Goal: Transaction & Acquisition: Purchase product/service

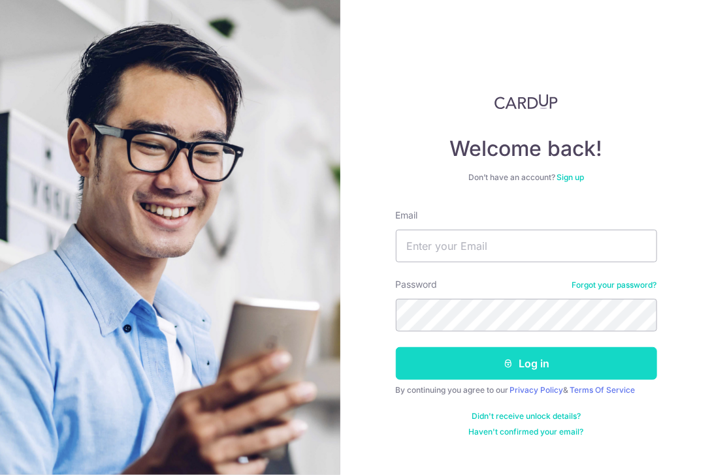
click at [561, 369] on button "Log in" at bounding box center [526, 363] width 261 height 33
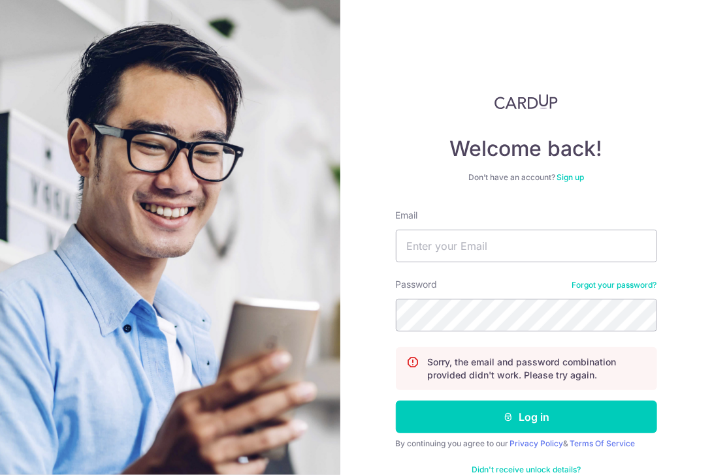
click at [572, 219] on div "Email" at bounding box center [526, 236] width 261 height 54
click at [542, 251] on input "Email" at bounding box center [526, 246] width 261 height 33
type input "[EMAIL_ADDRESS][DOMAIN_NAME]"
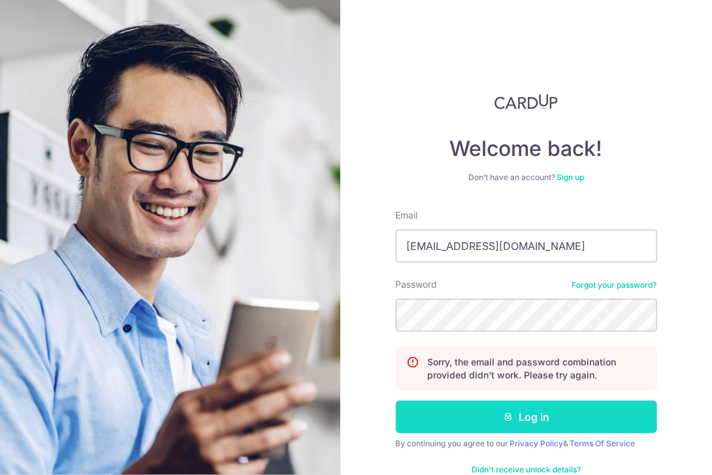
click at [516, 419] on button "Log in" at bounding box center [526, 417] width 261 height 33
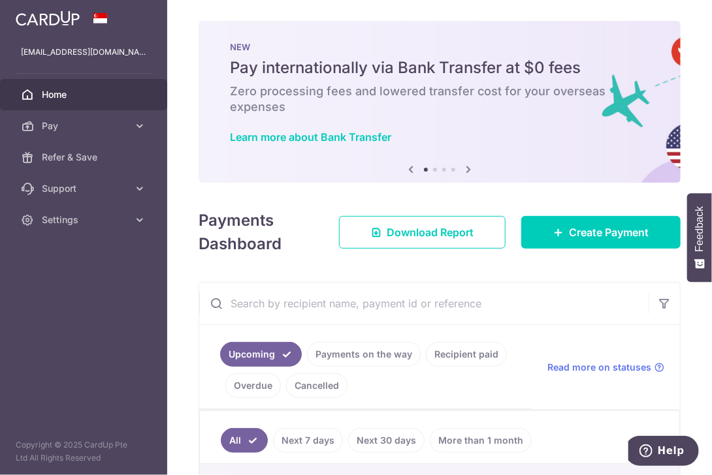
click at [469, 170] on icon at bounding box center [468, 169] width 16 height 16
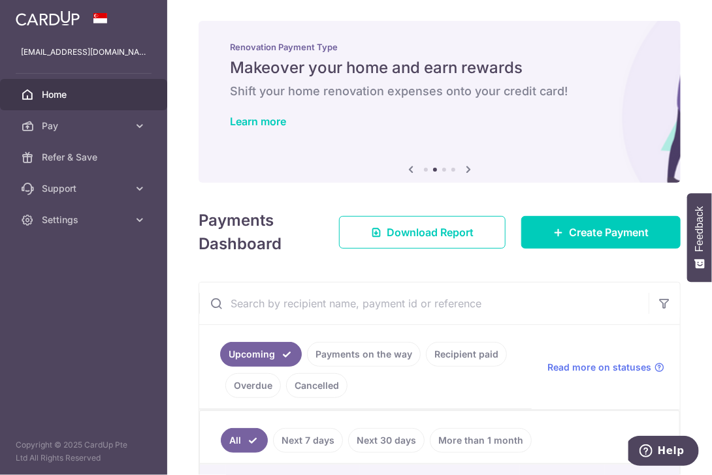
click at [289, 126] on div "Learn more" at bounding box center [439, 121] width 419 height 13
click at [270, 122] on link "Learn more" at bounding box center [258, 121] width 56 height 13
click at [466, 169] on icon at bounding box center [468, 169] width 16 height 16
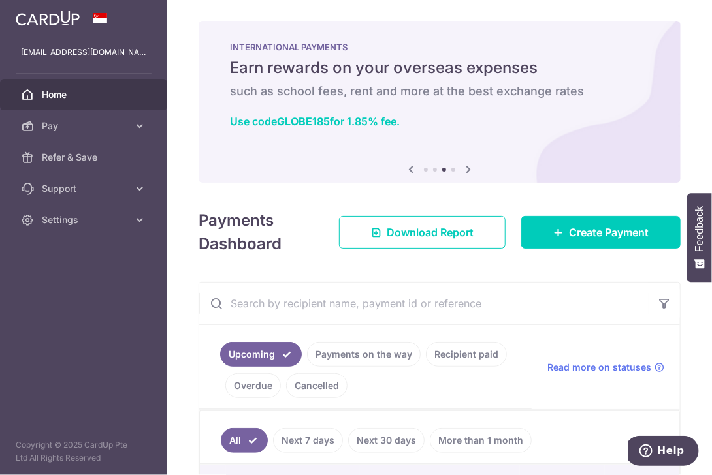
click at [480, 71] on h5 "Earn rewards on your overseas expenses" at bounding box center [439, 67] width 419 height 21
click at [370, 123] on link "Use code GLOBE185 for 1.85% fee." at bounding box center [315, 121] width 170 height 13
click at [469, 167] on icon at bounding box center [468, 169] width 16 height 16
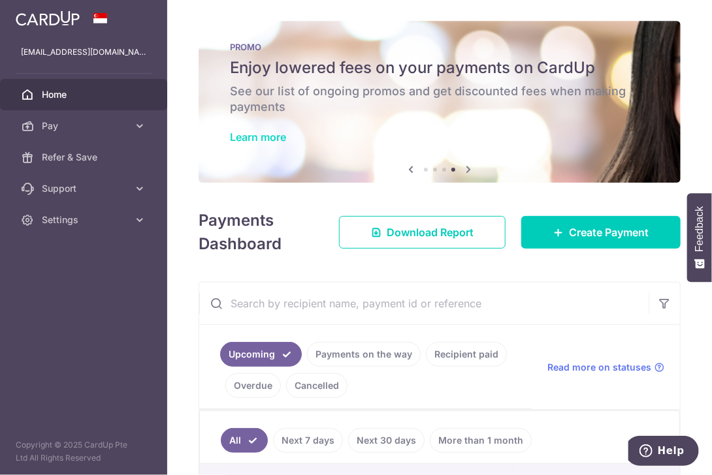
click at [244, 135] on link "Learn more" at bounding box center [258, 137] width 56 height 13
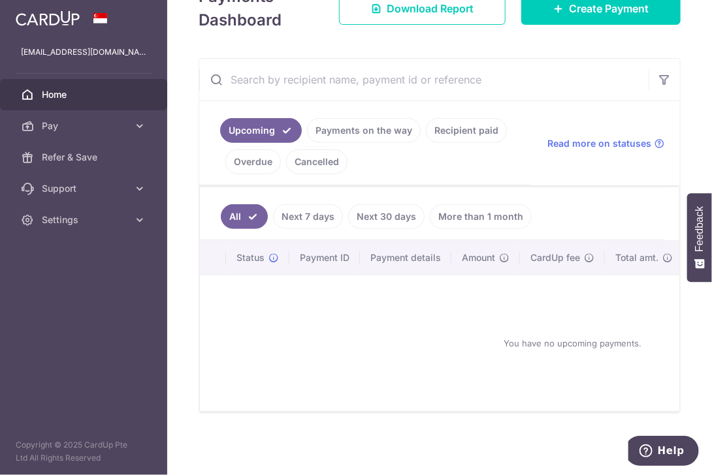
scroll to position [97, 0]
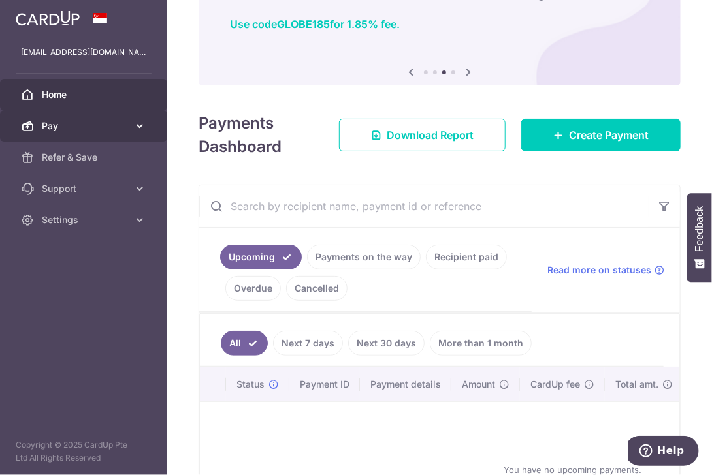
click at [112, 133] on link "Pay" at bounding box center [83, 125] width 167 height 31
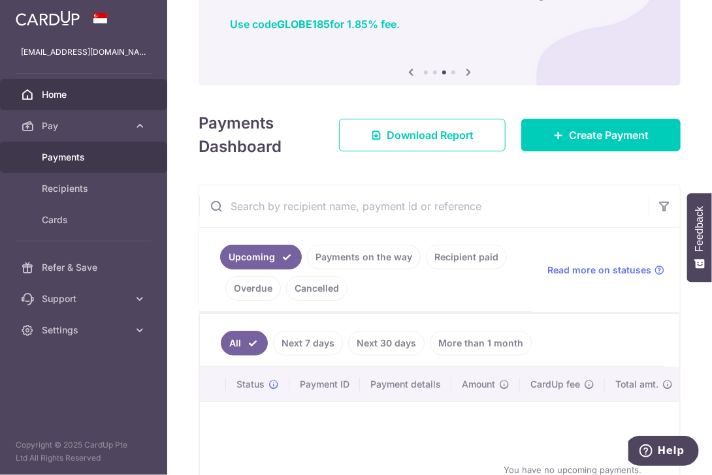
click at [112, 155] on span "Payments" at bounding box center [85, 157] width 86 height 13
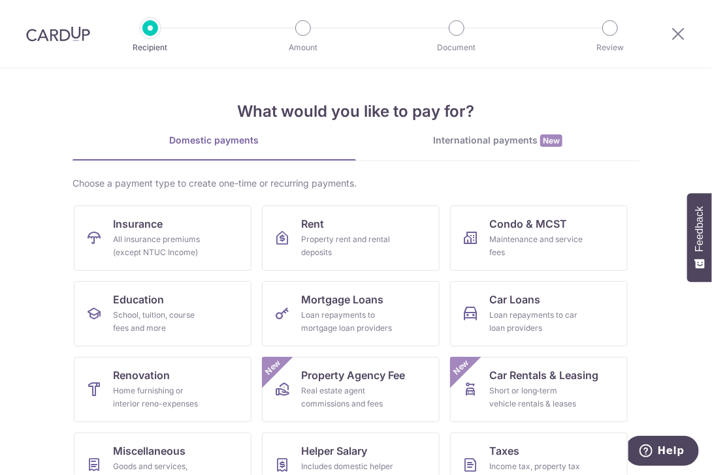
drag, startPoint x: 0, startPoint y: 0, endPoint x: 401, endPoint y: 144, distance: 426.4
click at [401, 144] on div "International payments New" at bounding box center [497, 141] width 283 height 14
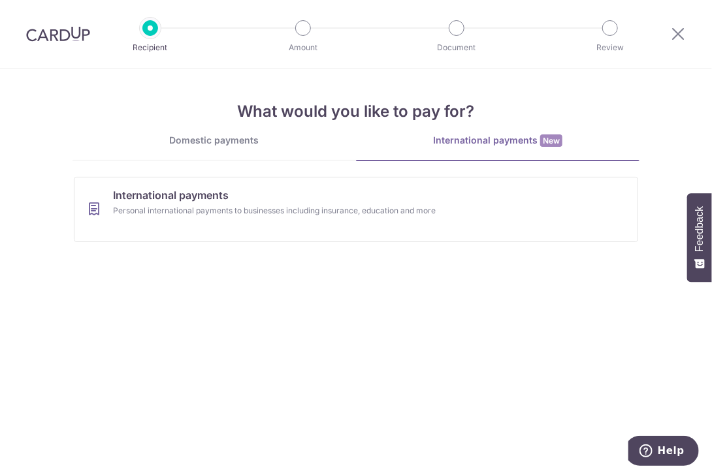
click at [142, 31] on div "Recipient" at bounding box center [150, 28] width 16 height 16
click at [242, 146] on div "Domestic payments" at bounding box center [213, 140] width 283 height 13
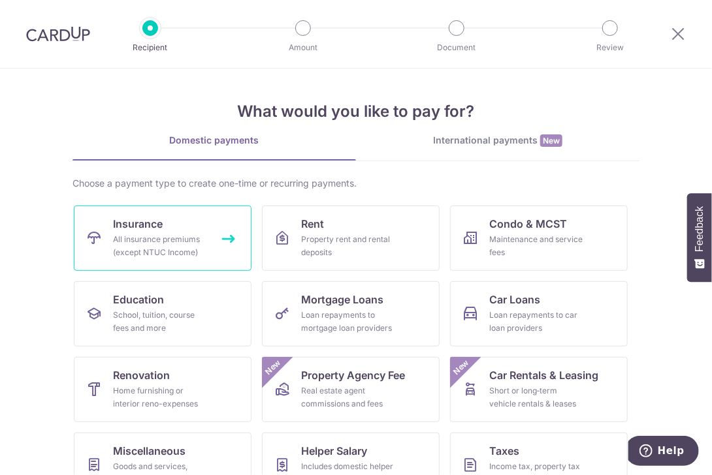
click at [188, 244] on div "All insurance premiums (except NTUC Income)" at bounding box center [160, 246] width 94 height 26
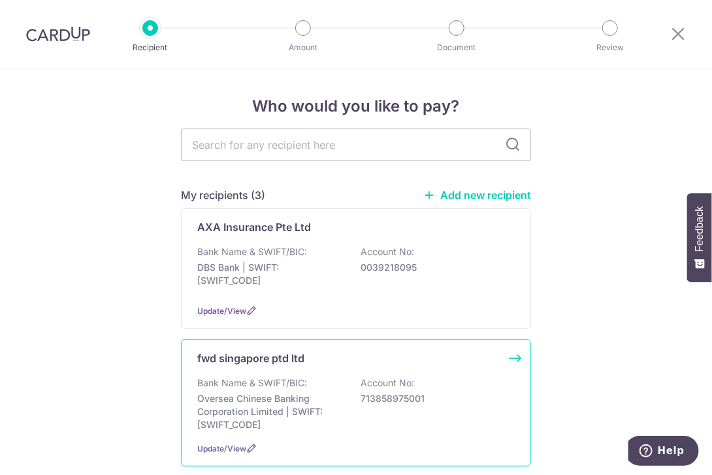
click at [284, 398] on p "Oversea Chinese Banking Corporation Limited | SWIFT: OCBCSGSGXXX" at bounding box center [270, 411] width 146 height 39
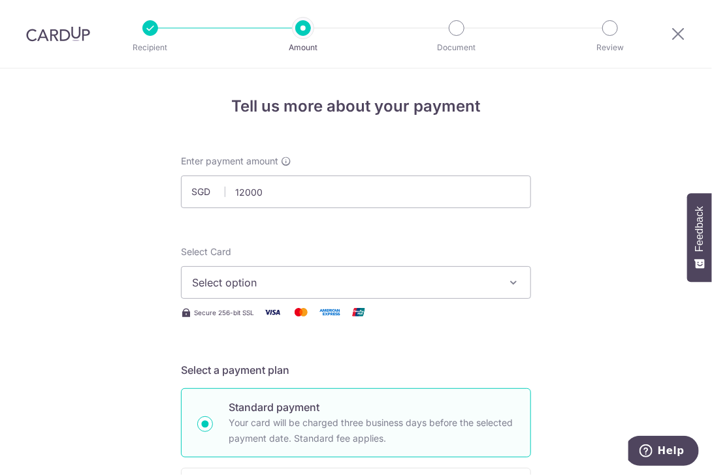
type input "12,000.00"
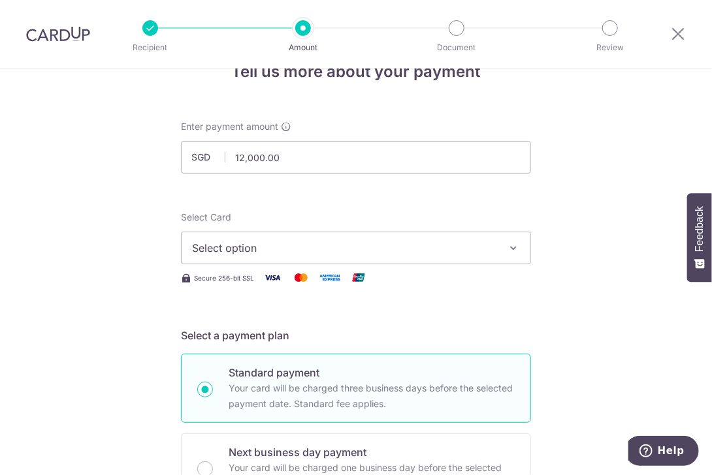
scroll to position [65, 0]
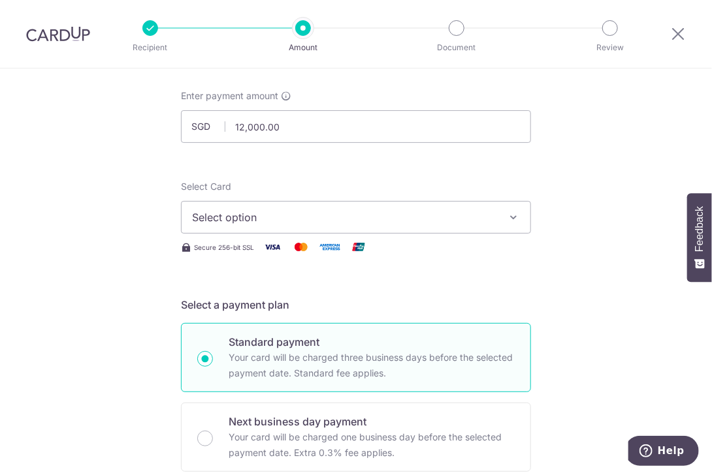
click at [439, 216] on span "Select option" at bounding box center [344, 218] width 304 height 16
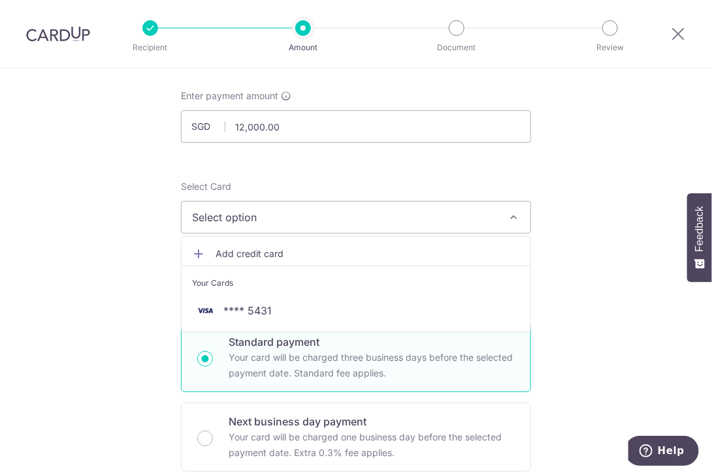
drag, startPoint x: 244, startPoint y: 315, endPoint x: 612, endPoint y: 255, distance: 373.2
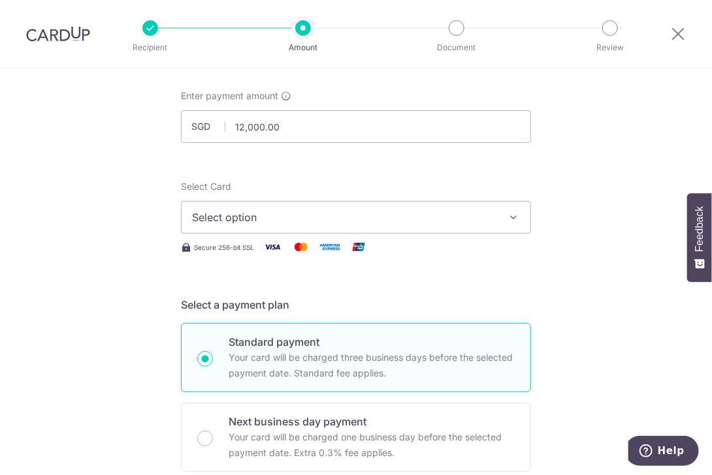
click at [247, 213] on span "Select option" at bounding box center [344, 218] width 304 height 16
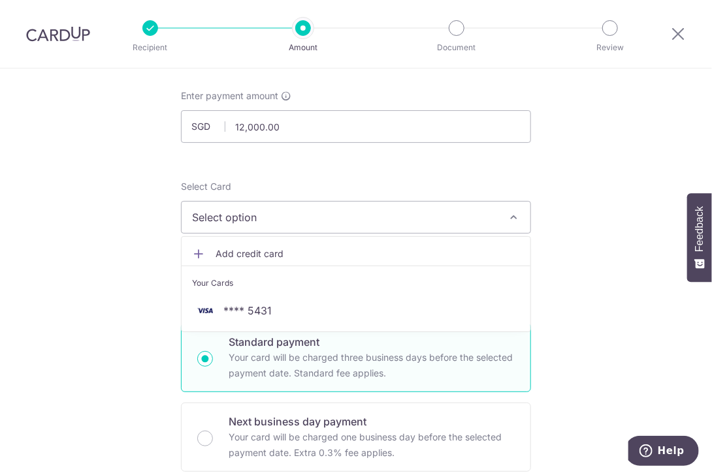
click at [194, 253] on icon at bounding box center [198, 253] width 13 height 13
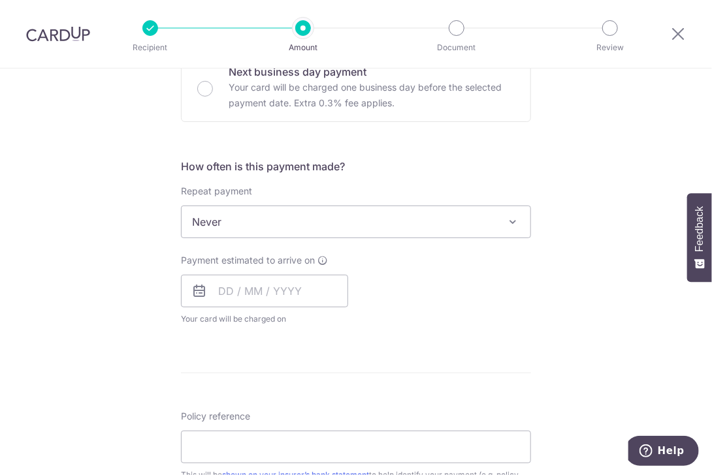
scroll to position [783, 0]
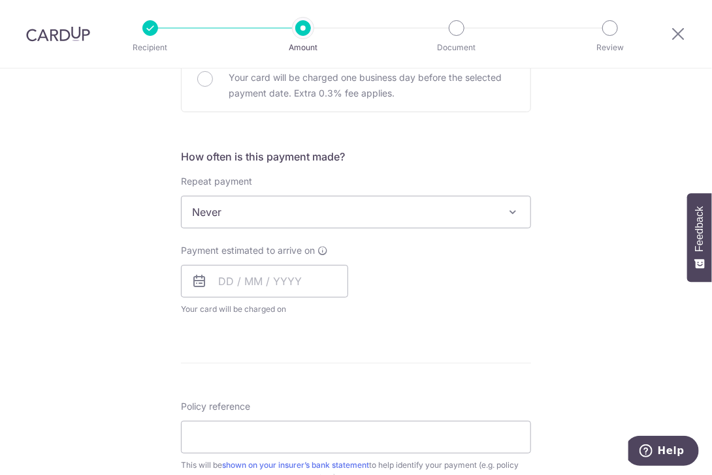
click at [423, 208] on span "Never" at bounding box center [355, 212] width 349 height 31
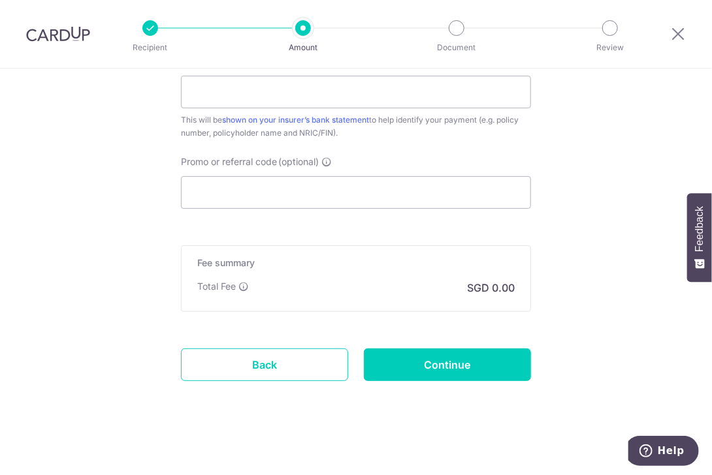
scroll to position [1130, 0]
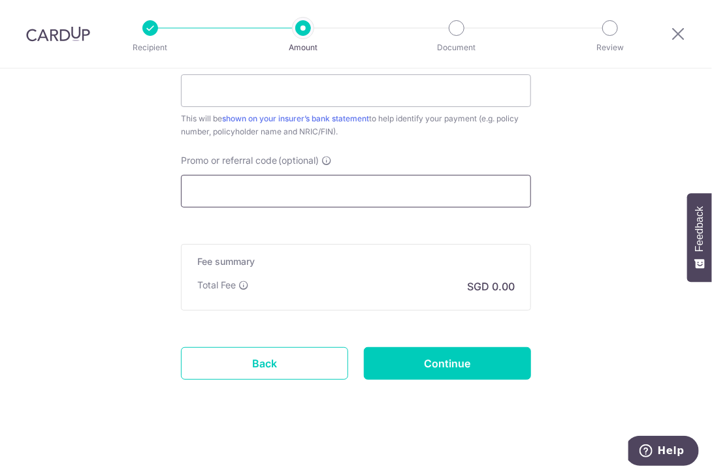
click at [390, 190] on input "Promo or referral code (optional)" at bounding box center [356, 191] width 350 height 33
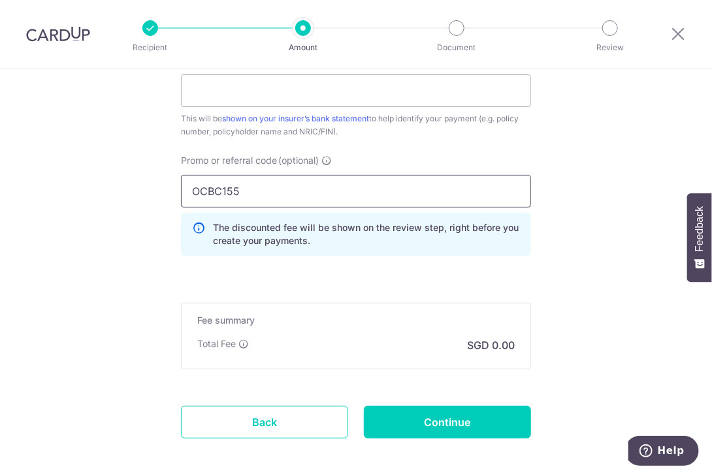
type input "OCBC155"
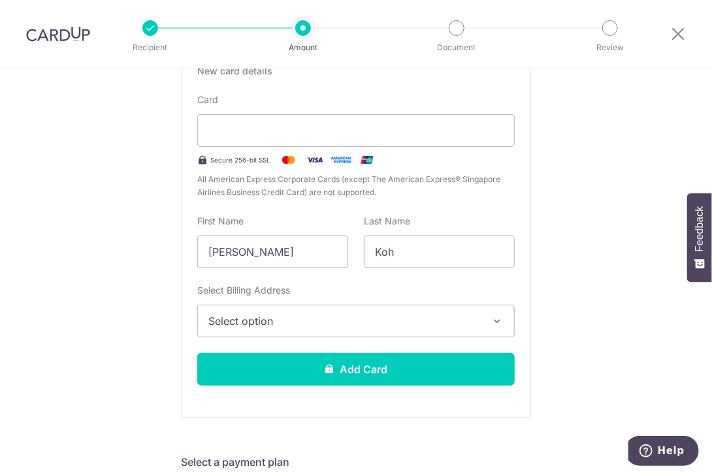
scroll to position [86, 0]
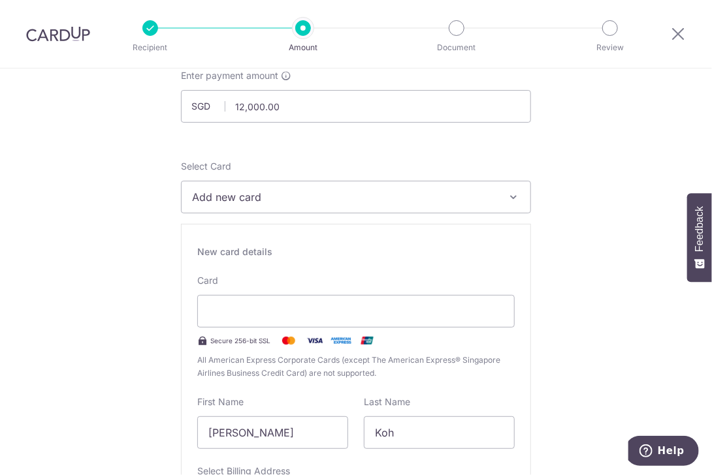
click at [417, 204] on span "Add new card" at bounding box center [344, 197] width 304 height 16
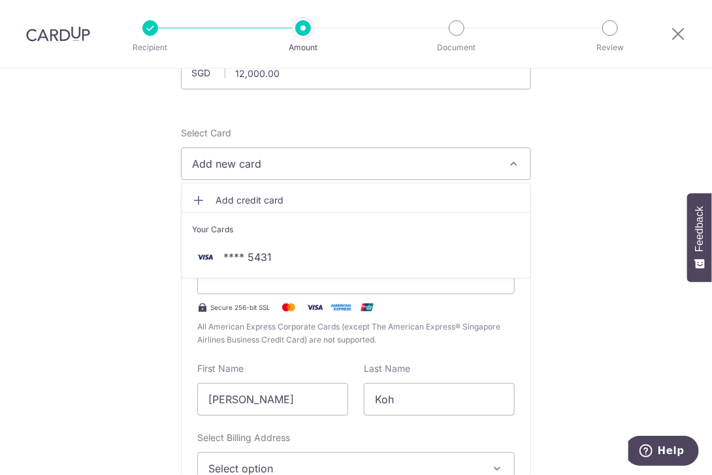
scroll to position [261, 0]
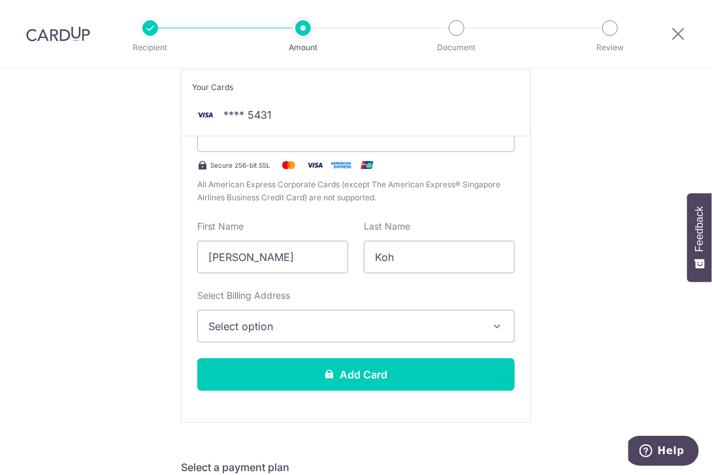
click at [441, 338] on button "Select option" at bounding box center [355, 326] width 317 height 33
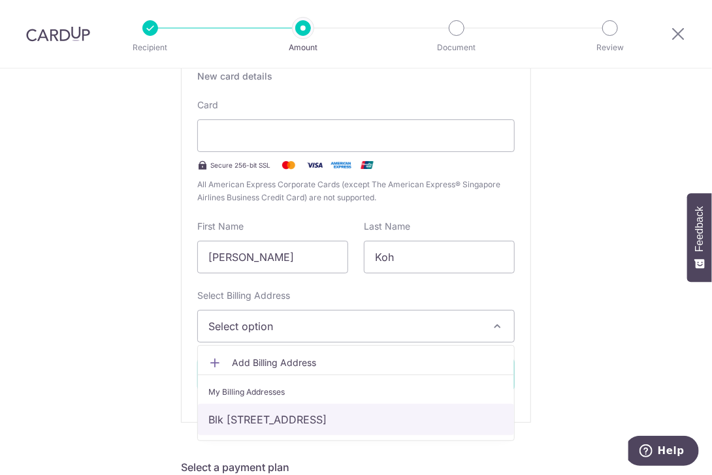
click at [433, 428] on link "Blk 267C Punggol Field , #16-125, Singapore, Singapore, Singapore-823267" at bounding box center [356, 419] width 316 height 31
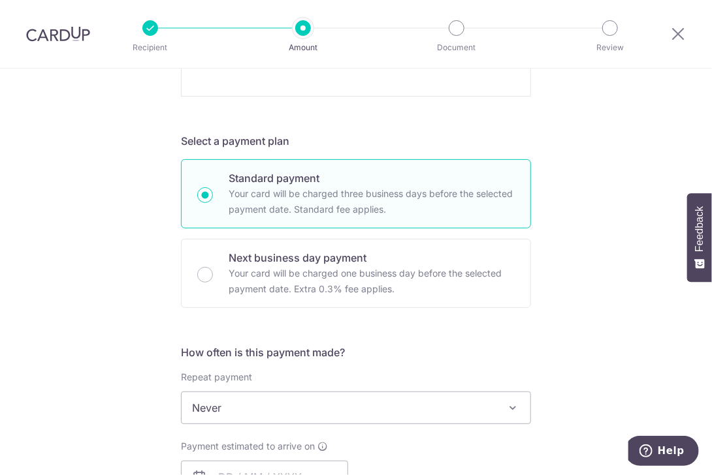
scroll to position [849, 0]
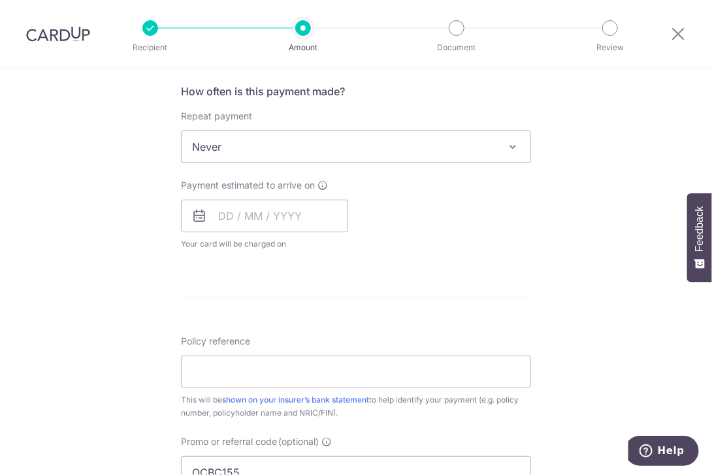
click at [197, 221] on icon at bounding box center [199, 216] width 16 height 16
click at [196, 216] on icon at bounding box center [199, 216] width 16 height 16
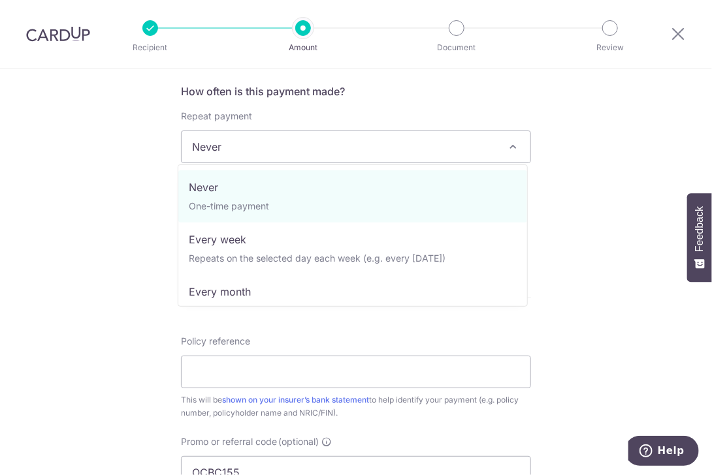
click at [488, 155] on span "Never" at bounding box center [355, 146] width 349 height 31
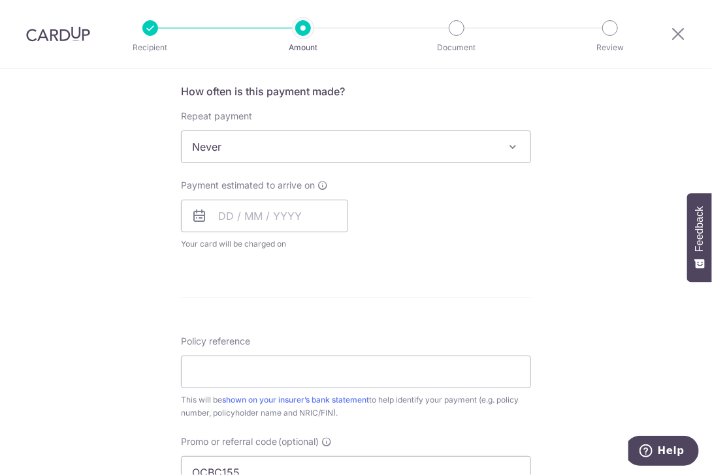
click at [191, 215] on icon at bounding box center [199, 216] width 16 height 16
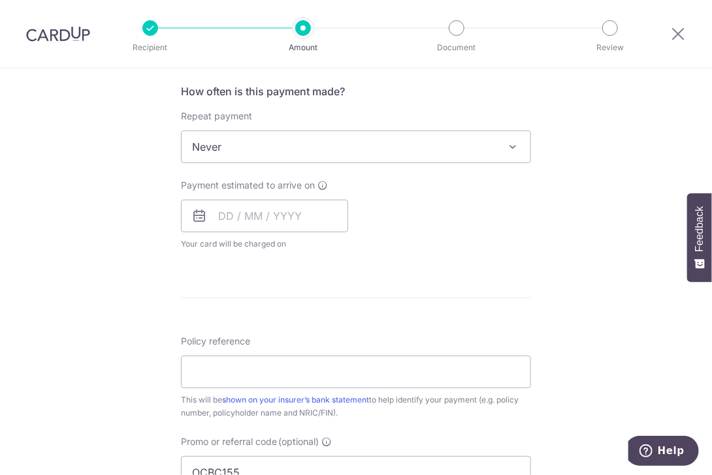
click at [191, 215] on icon at bounding box center [199, 216] width 16 height 16
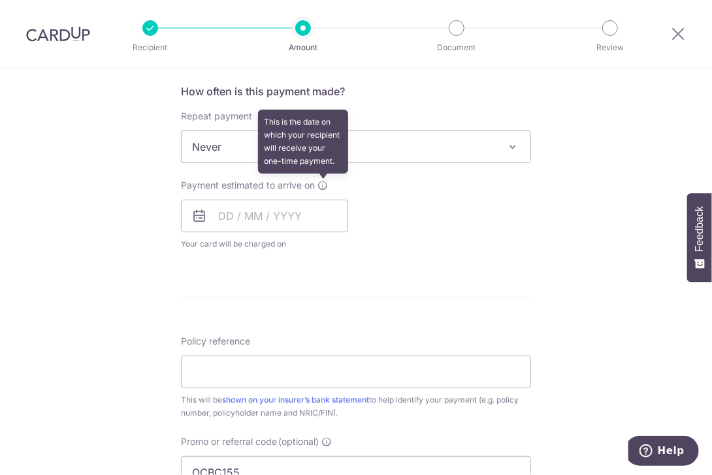
click at [321, 187] on icon at bounding box center [322, 185] width 10 height 10
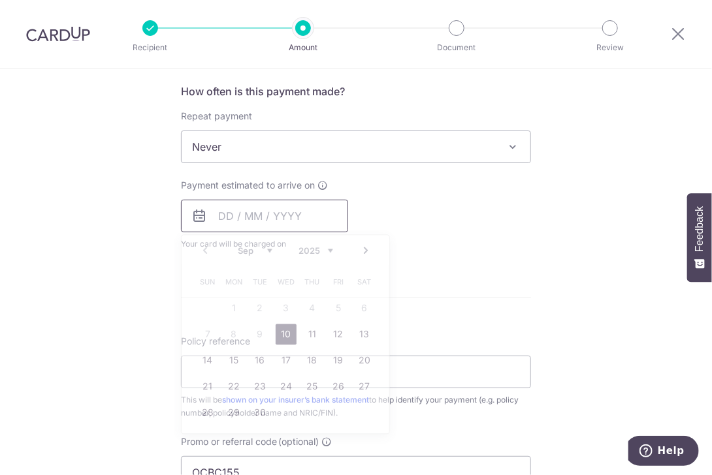
click at [313, 203] on input "text" at bounding box center [264, 216] width 167 height 33
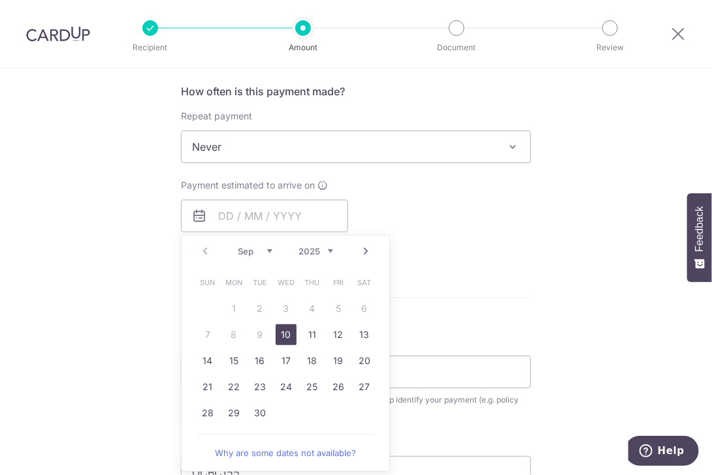
click at [461, 211] on div "Payment estimated to arrive on Prev Next Sep Oct Nov Dec 2025 2026 2027 2028 20…" at bounding box center [356, 215] width 366 height 72
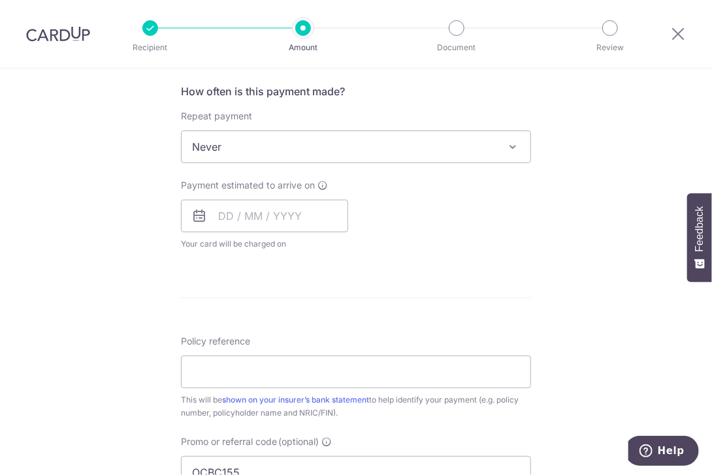
scroll to position [1045, 0]
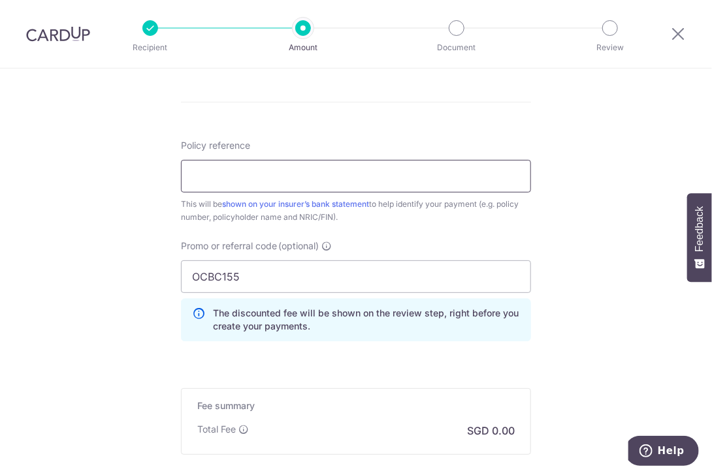
click at [376, 176] on input "Policy reference" at bounding box center [356, 176] width 350 height 33
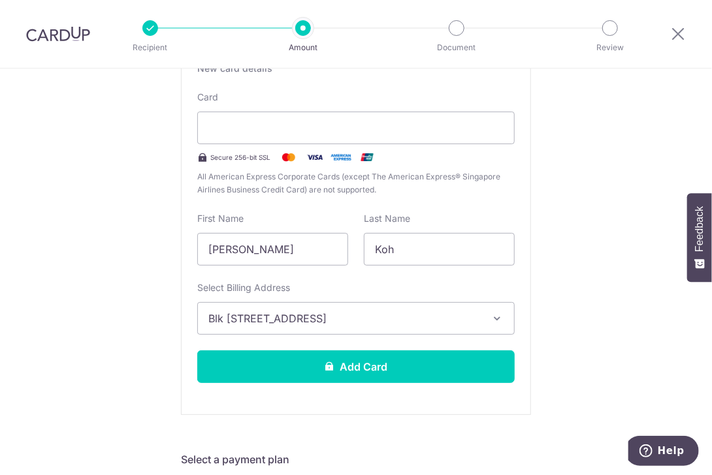
scroll to position [261, 0]
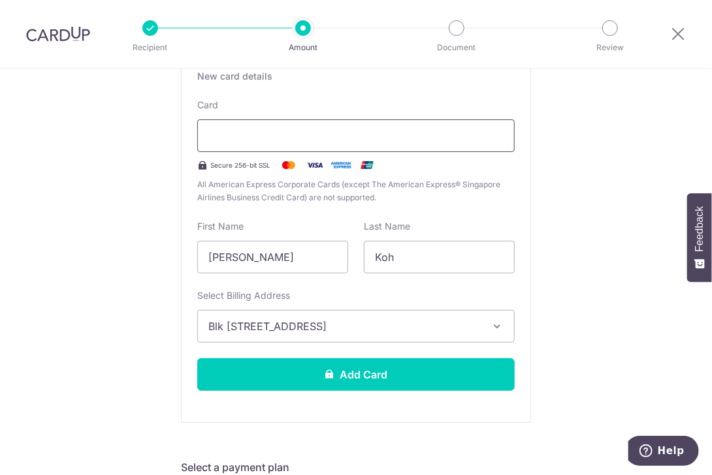
type input "80120078"
click at [496, 180] on span "All American Express Corporate Cards (except The American Express® Singapore Ai…" at bounding box center [355, 191] width 317 height 26
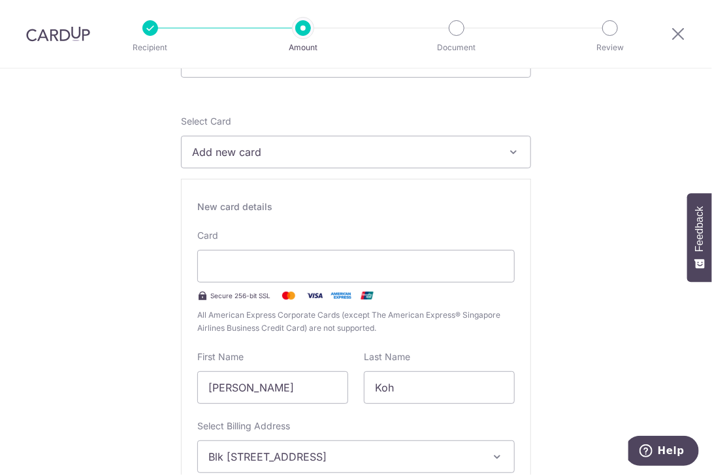
click at [198, 294] on icon at bounding box center [202, 296] width 10 height 10
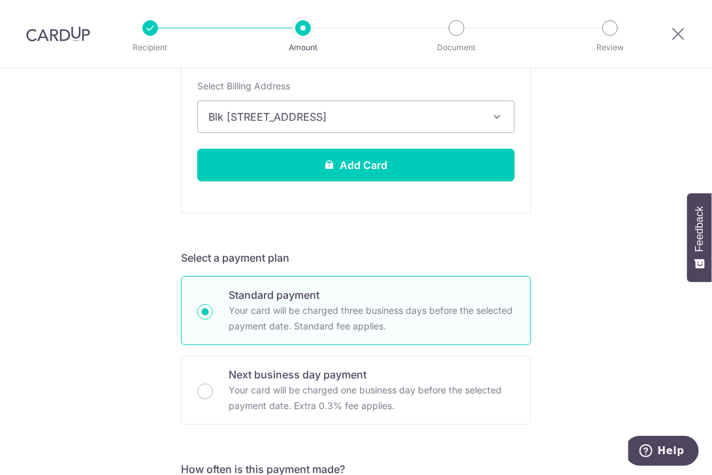
scroll to position [144, 0]
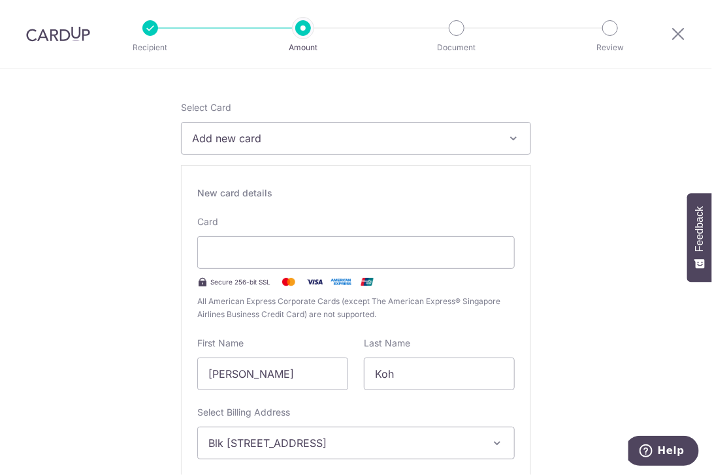
click at [236, 191] on div "New card details" at bounding box center [355, 193] width 317 height 13
click at [326, 143] on span "Add new card" at bounding box center [344, 139] width 304 height 16
click at [193, 170] on icon at bounding box center [198, 174] width 13 height 13
click at [197, 196] on div "New card details" at bounding box center [355, 193] width 317 height 13
click at [254, 202] on div "New card details Card Secure 256-bit SSL All American Express Corporate Cards (…" at bounding box center [356, 352] width 350 height 375
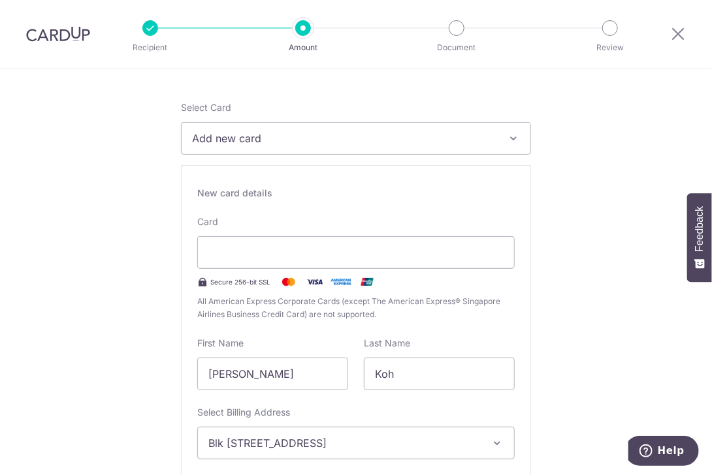
click at [255, 193] on div "New card details" at bounding box center [355, 193] width 317 height 13
drag, startPoint x: 255, startPoint y: 193, endPoint x: 201, endPoint y: 217, distance: 59.3
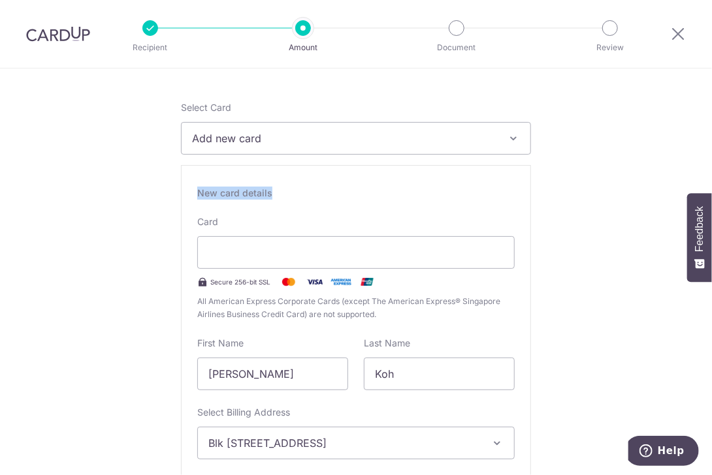
click at [201, 214] on div "New card details Card Secure 256-bit SSL All American Express Corporate Cards (…" at bounding box center [356, 352] width 350 height 375
click at [199, 223] on label "Card" at bounding box center [207, 221] width 21 height 13
click at [512, 140] on icon "button" at bounding box center [513, 138] width 13 height 13
click at [194, 175] on icon at bounding box center [198, 174] width 13 height 13
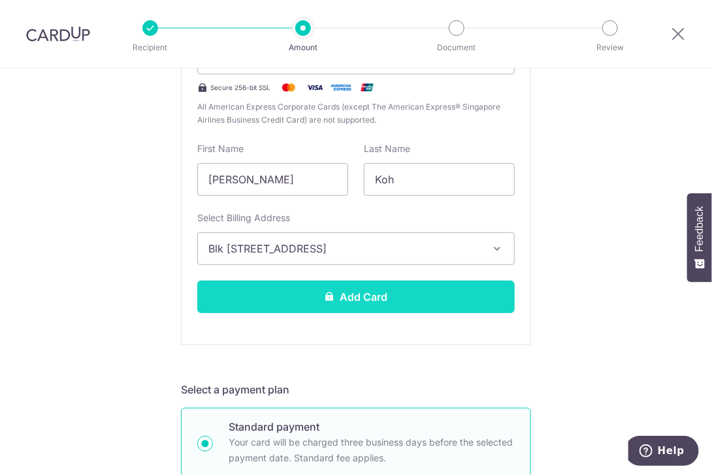
scroll to position [405, 0]
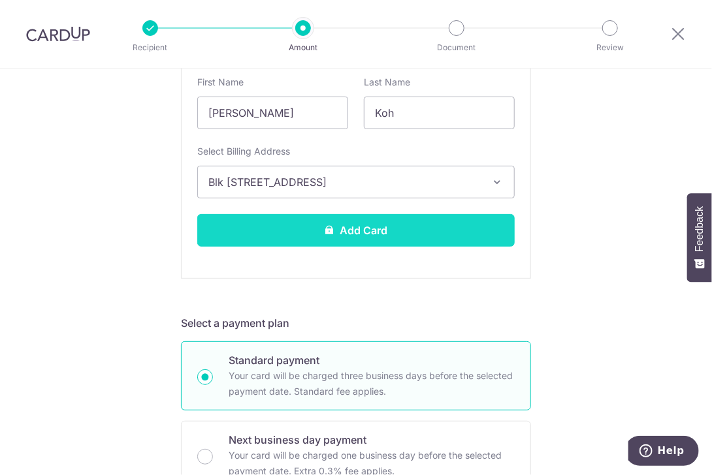
click at [372, 231] on button "Add Card" at bounding box center [355, 230] width 317 height 33
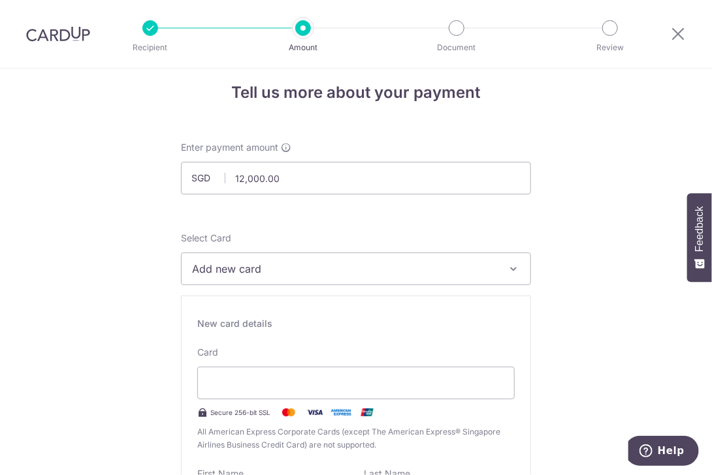
scroll to position [210, 0]
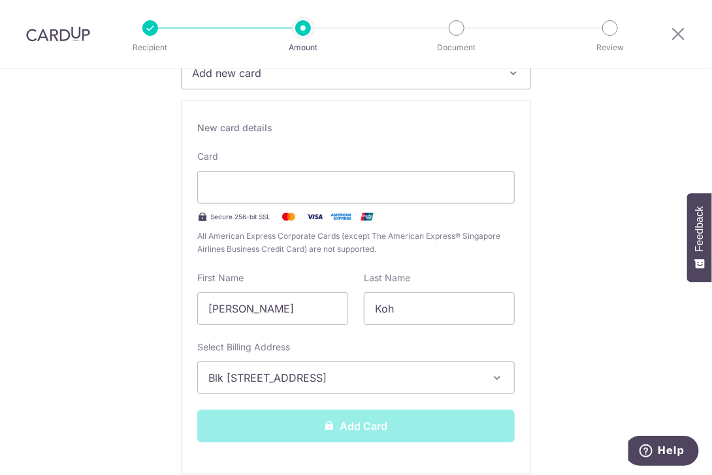
click at [439, 425] on div "Add Card" at bounding box center [355, 426] width 333 height 33
drag, startPoint x: 439, startPoint y: 425, endPoint x: 379, endPoint y: 407, distance: 62.2
click at [379, 407] on div "New card details Card Secure 256-bit SSL All American Express Corporate Cards (…" at bounding box center [356, 287] width 350 height 375
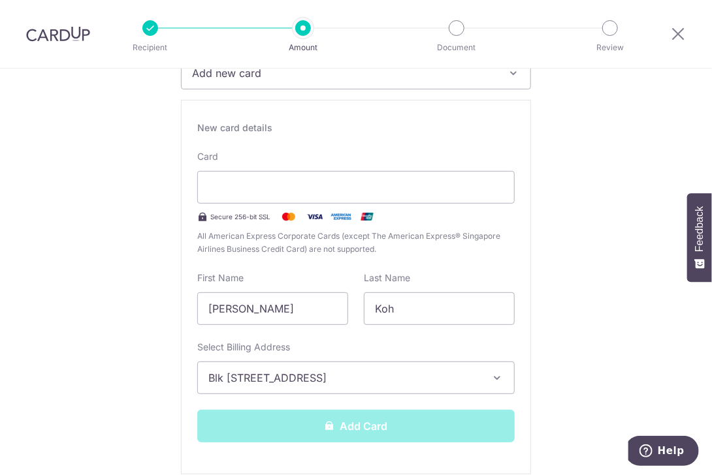
scroll to position [14, 0]
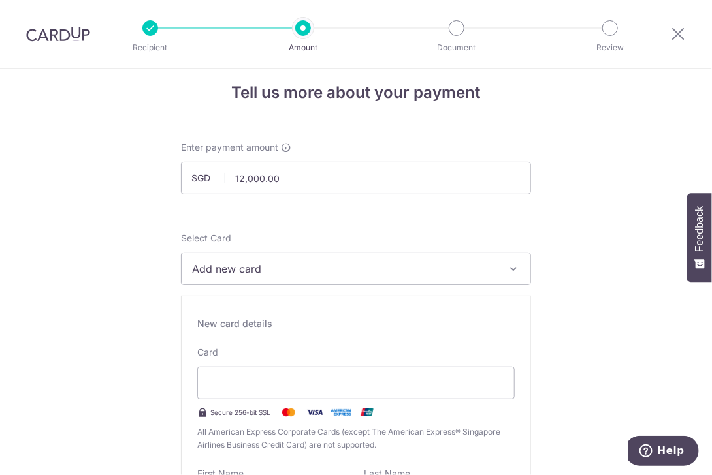
click at [485, 272] on span "Add new card" at bounding box center [344, 269] width 304 height 16
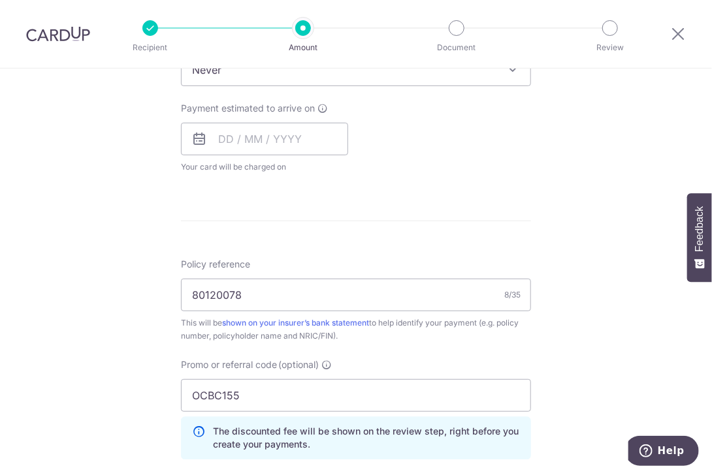
scroll to position [849, 0]
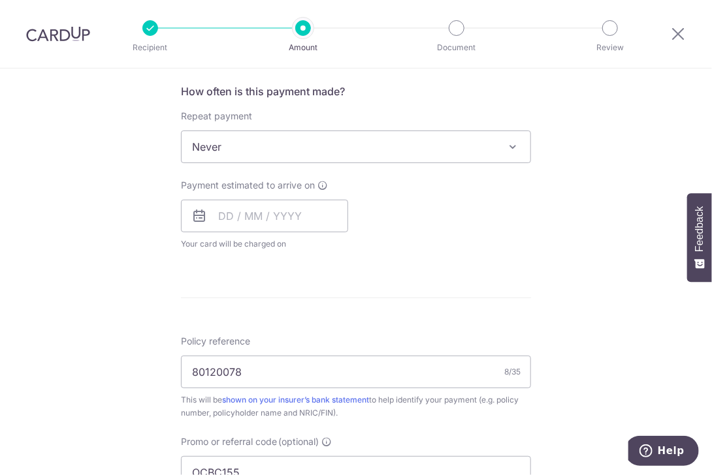
click at [191, 219] on icon at bounding box center [199, 216] width 16 height 16
click at [191, 217] on icon at bounding box center [199, 216] width 16 height 16
click at [201, 216] on icon at bounding box center [199, 216] width 16 height 16
click at [413, 159] on span "Never" at bounding box center [355, 146] width 349 height 31
click at [317, 219] on input "text" at bounding box center [264, 216] width 167 height 33
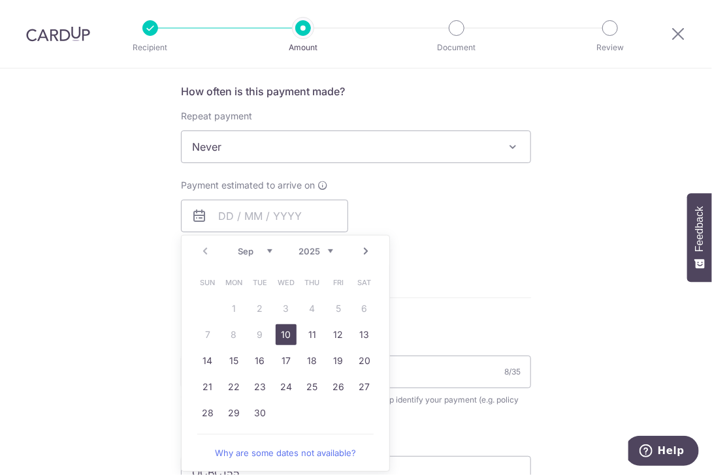
drag, startPoint x: 287, startPoint y: 334, endPoint x: 448, endPoint y: 259, distance: 177.9
click at [287, 334] on link "10" at bounding box center [285, 334] width 21 height 21
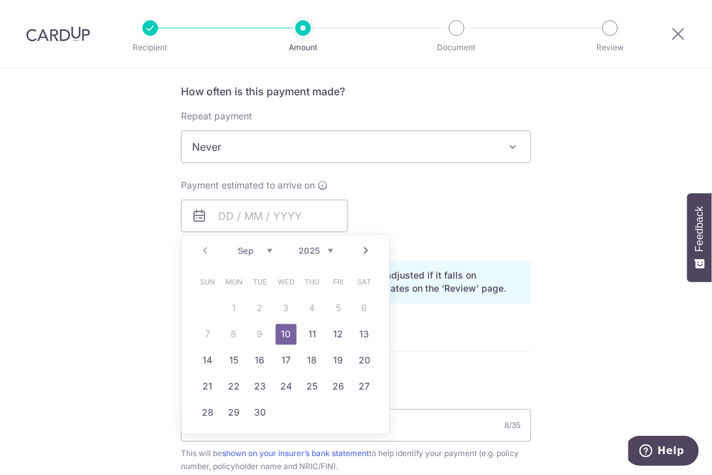
type input "10/09/2025"
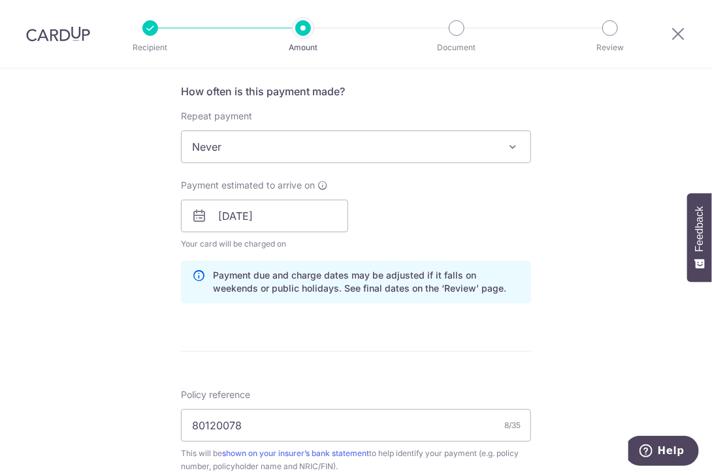
click at [529, 240] on div "Payment estimated to arrive on 10/09/2025 Prev Next Sep Oct Nov Dec 2025 2026 2…" at bounding box center [356, 215] width 366 height 72
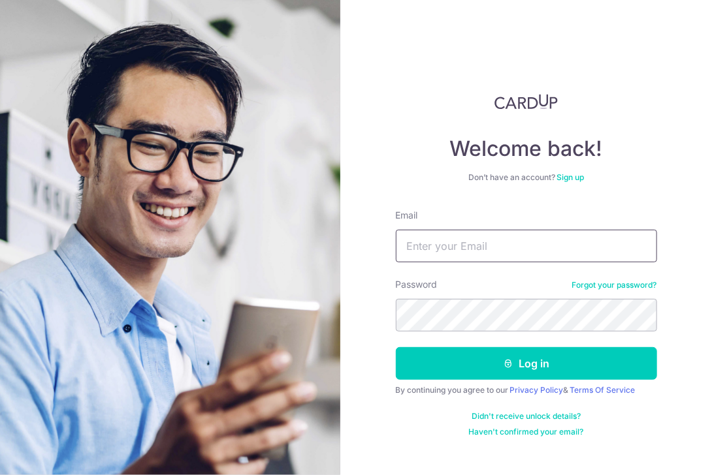
click at [507, 247] on input "Email" at bounding box center [526, 246] width 261 height 33
type input "[EMAIL_ADDRESS][DOMAIN_NAME]"
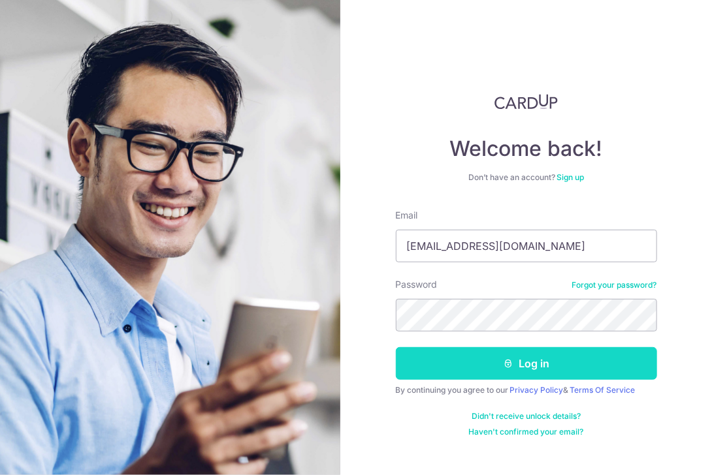
click at [520, 364] on button "Log in" at bounding box center [526, 363] width 261 height 33
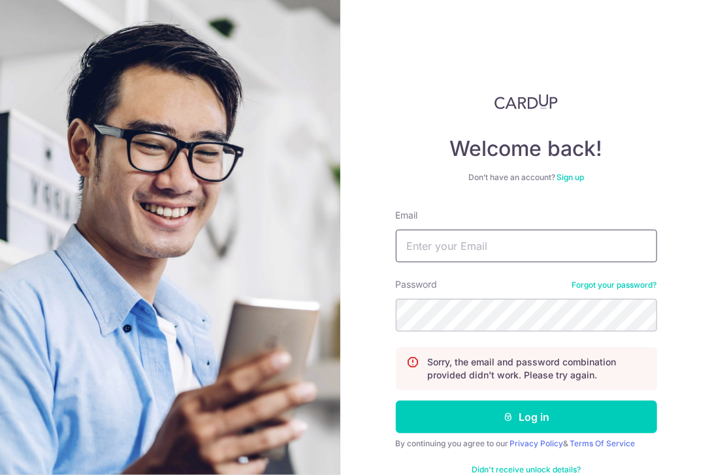
click at [542, 257] on input "Email" at bounding box center [526, 246] width 261 height 33
type input "[EMAIL_ADDRESS][DOMAIN_NAME]"
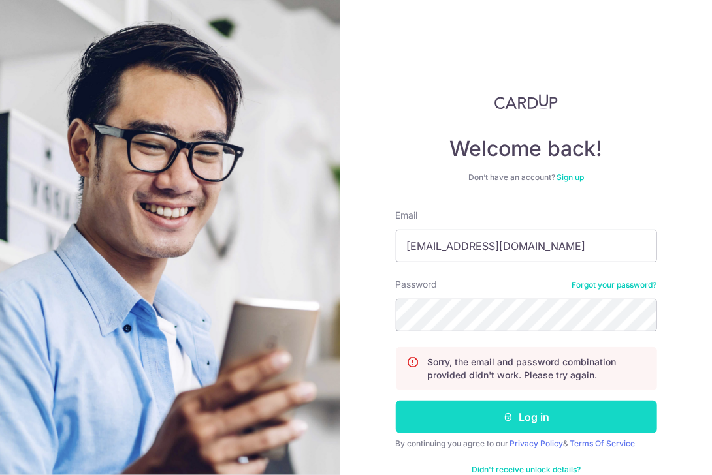
click at [527, 420] on button "Log in" at bounding box center [526, 417] width 261 height 33
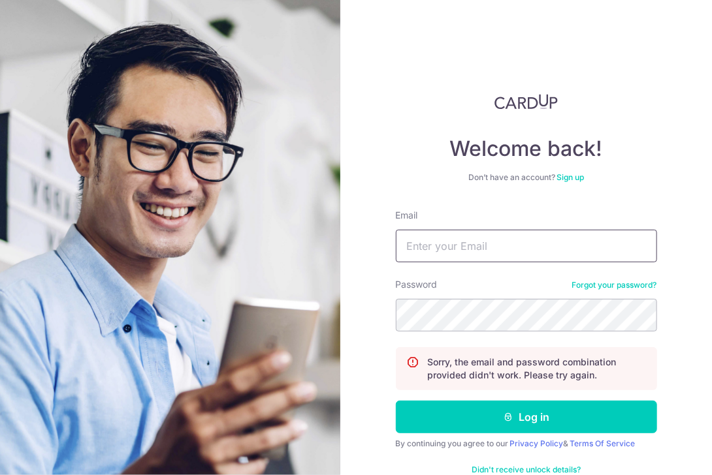
click at [541, 240] on input "Email" at bounding box center [526, 246] width 261 height 33
type input "[EMAIL_ADDRESS][DOMAIN_NAME]"
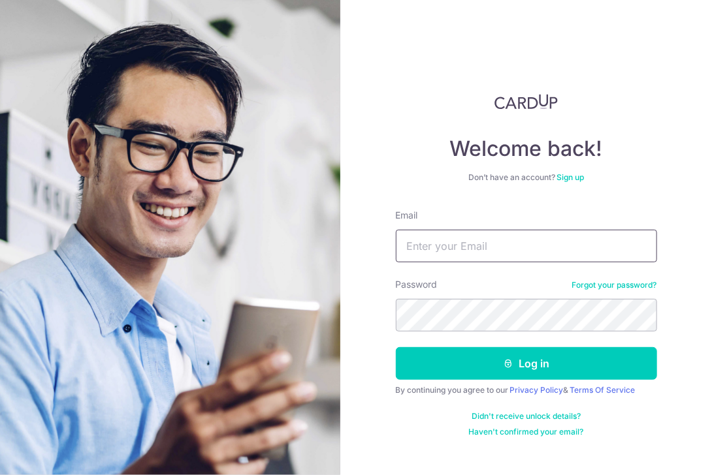
click at [467, 253] on input "Email" at bounding box center [526, 246] width 261 height 33
type input "[EMAIL_ADDRESS][DOMAIN_NAME]"
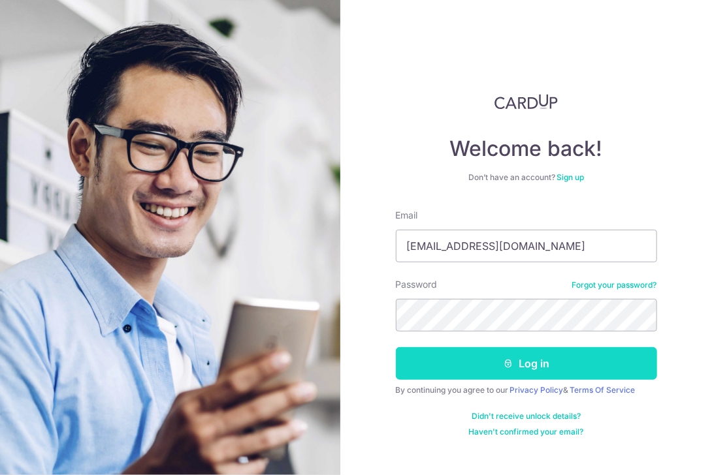
click at [470, 370] on button "Log in" at bounding box center [526, 363] width 261 height 33
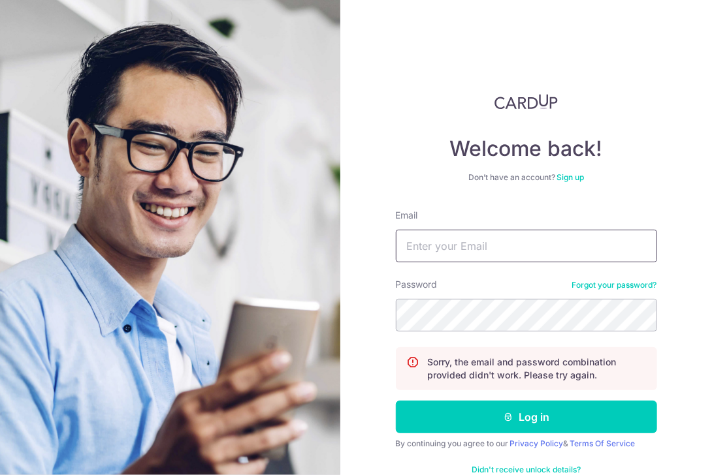
click at [480, 249] on input "Email" at bounding box center [526, 246] width 261 height 33
click at [531, 248] on input "dkkl" at bounding box center [526, 246] width 261 height 33
click at [579, 247] on input "dkkl" at bounding box center [526, 246] width 261 height 33
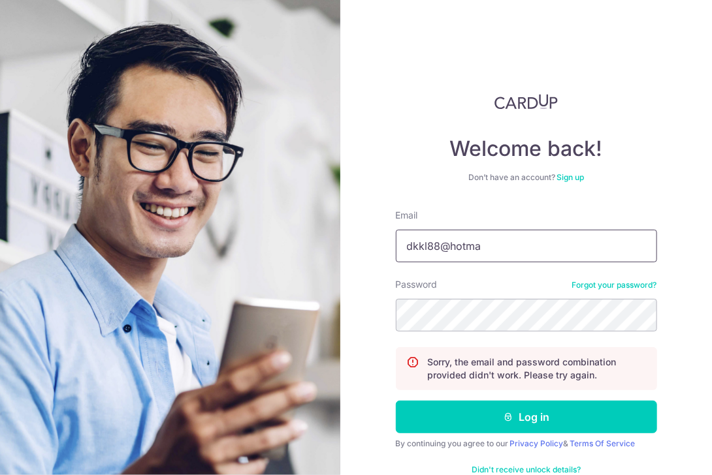
click at [574, 241] on input "dkkl88@hotma" at bounding box center [526, 246] width 261 height 33
type input "[EMAIL_ADDRESS][DOMAIN_NAME]"
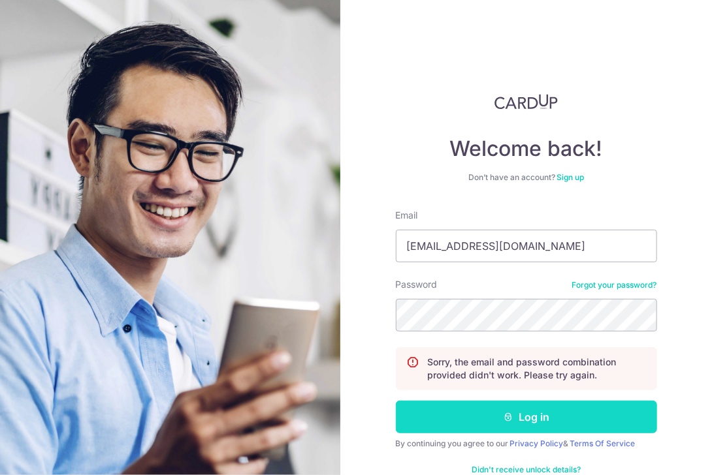
click at [499, 422] on button "Log in" at bounding box center [526, 417] width 261 height 33
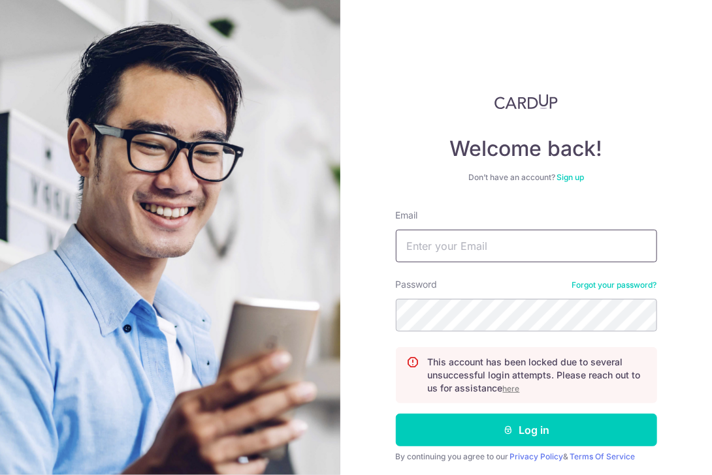
click at [586, 257] on input "Email" at bounding box center [526, 246] width 261 height 33
type input "[EMAIL_ADDRESS][DOMAIN_NAME]"
click at [467, 334] on form "Email [EMAIL_ADDRESS][DOMAIN_NAME] Password Forgot your password? This account …" at bounding box center [526, 356] width 261 height 295
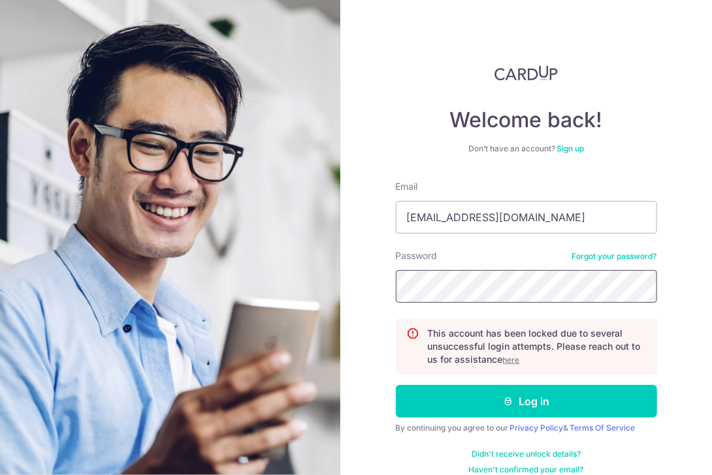
scroll to position [44, 0]
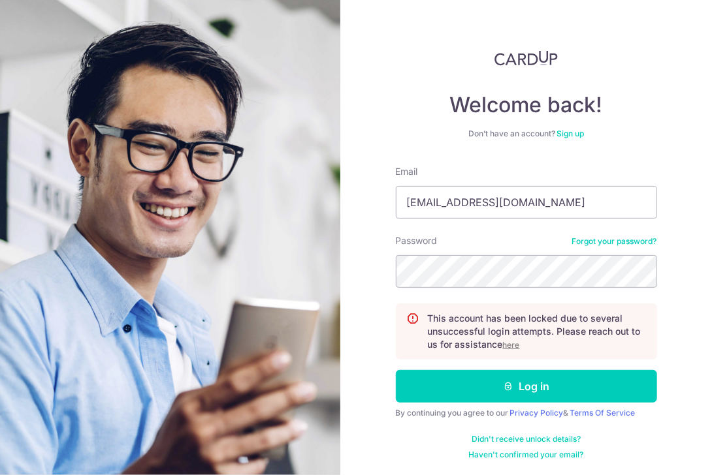
click at [509, 344] on u "here" at bounding box center [511, 345] width 17 height 10
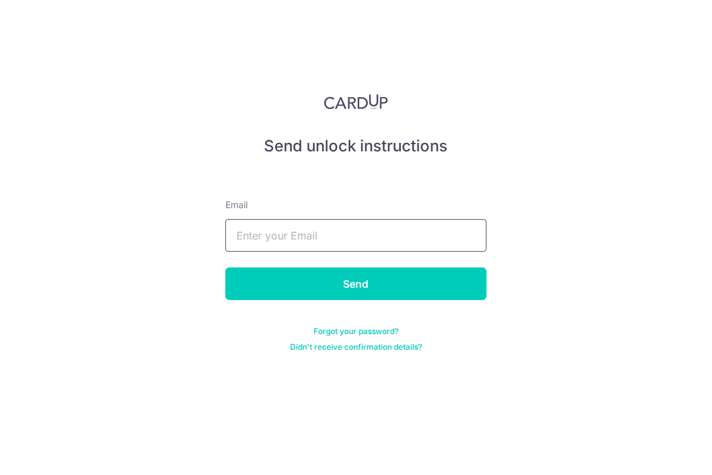
click at [407, 249] on input "text" at bounding box center [355, 235] width 261 height 33
type input "[EMAIL_ADDRESS][DOMAIN_NAME]"
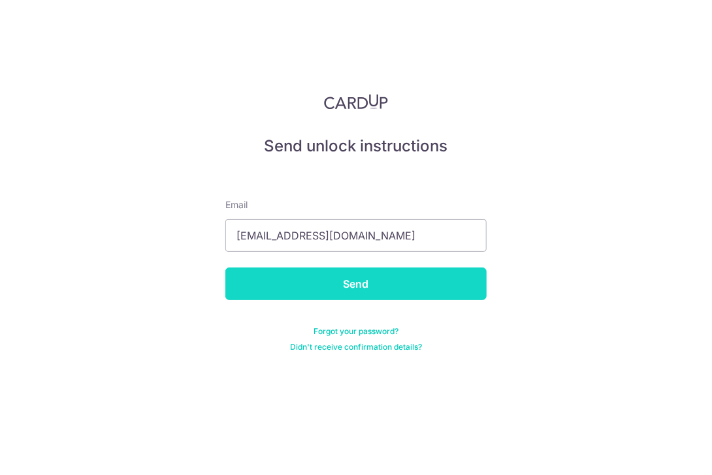
click at [389, 281] on input "Send" at bounding box center [355, 284] width 261 height 33
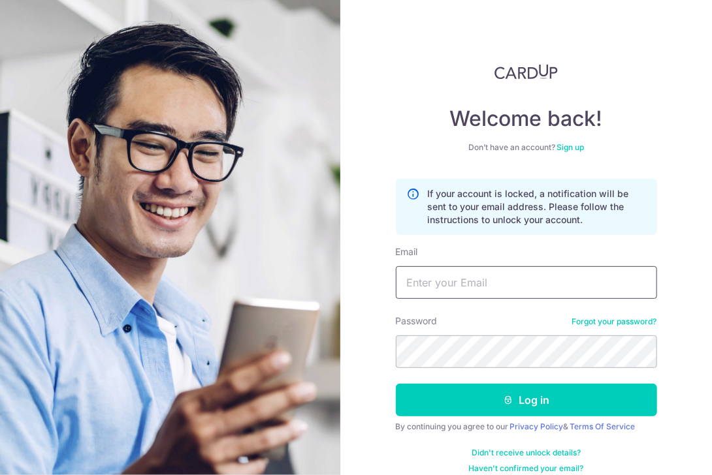
scroll to position [44, 0]
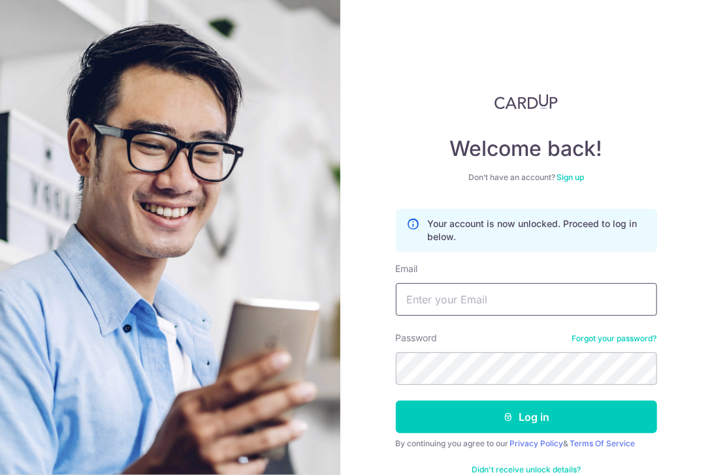
click at [471, 308] on input "Email" at bounding box center [526, 299] width 261 height 33
type input "dkkl88@hotmail.com"
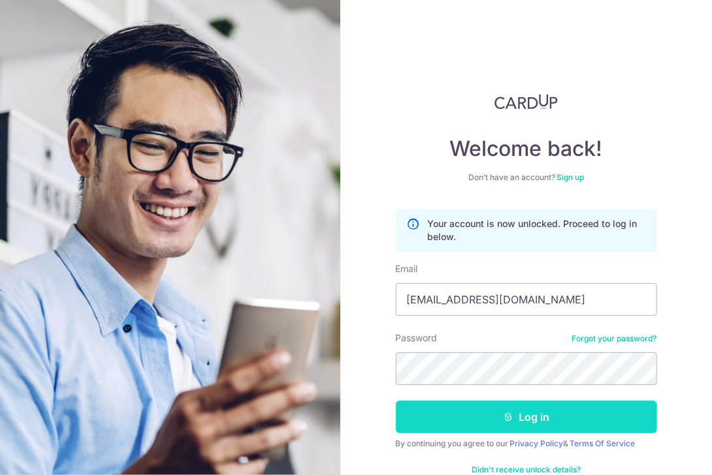
click at [484, 422] on button "Log in" at bounding box center [526, 417] width 261 height 33
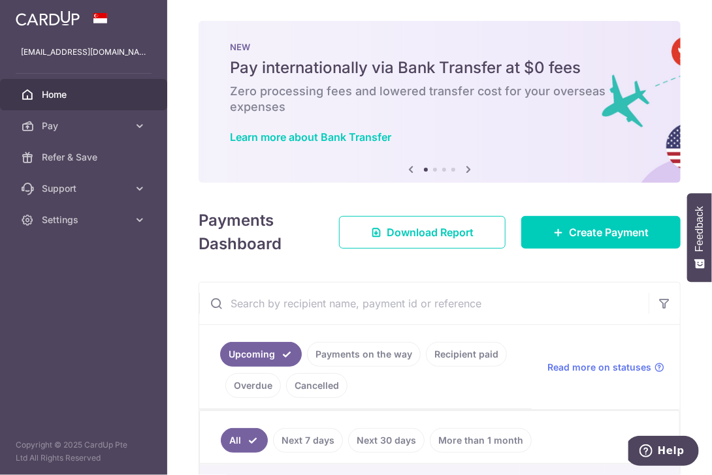
scroll to position [228, 0]
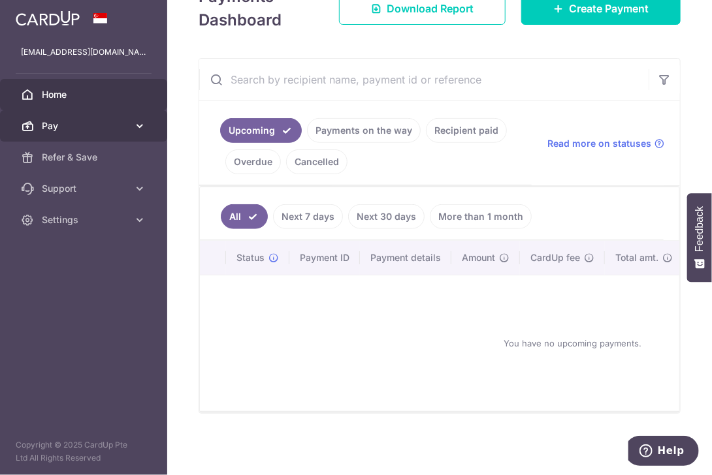
click at [84, 121] on span "Pay" at bounding box center [85, 125] width 86 height 13
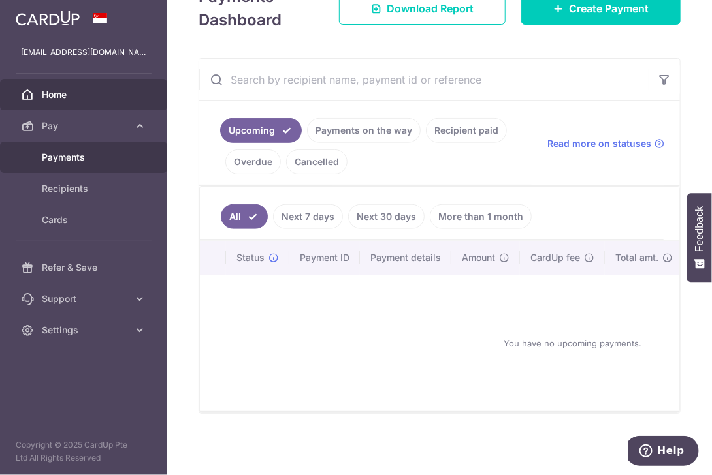
click at [79, 158] on span "Payments" at bounding box center [85, 157] width 86 height 13
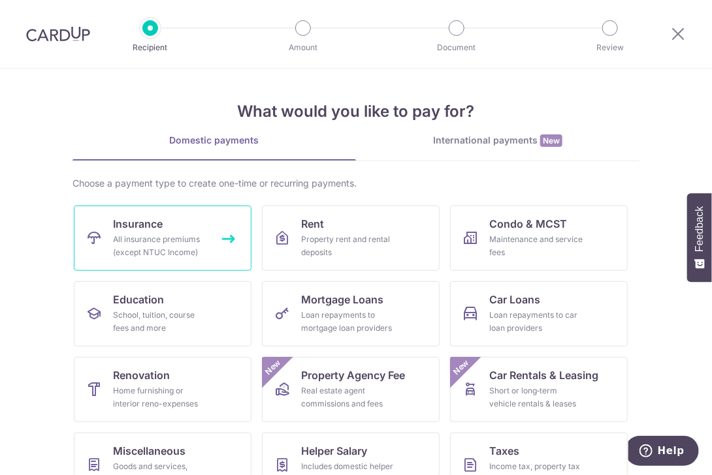
click at [153, 244] on div "All insurance premiums (except NTUC Income)" at bounding box center [160, 246] width 94 height 26
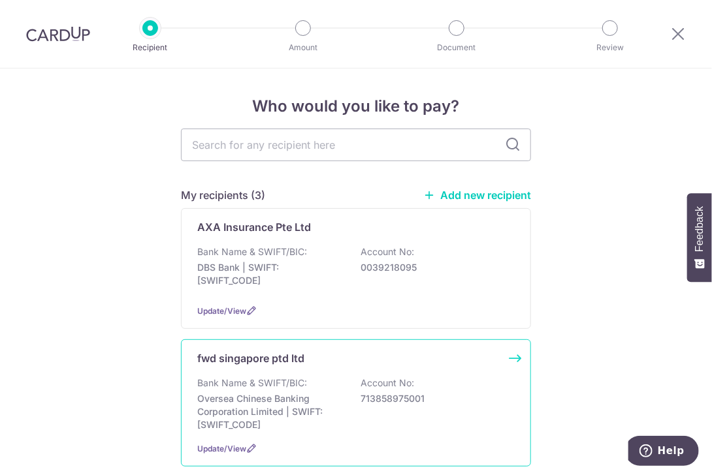
click at [262, 399] on p "Oversea Chinese Banking Corporation Limited | SWIFT: OCBCSGSGXXX" at bounding box center [270, 411] width 146 height 39
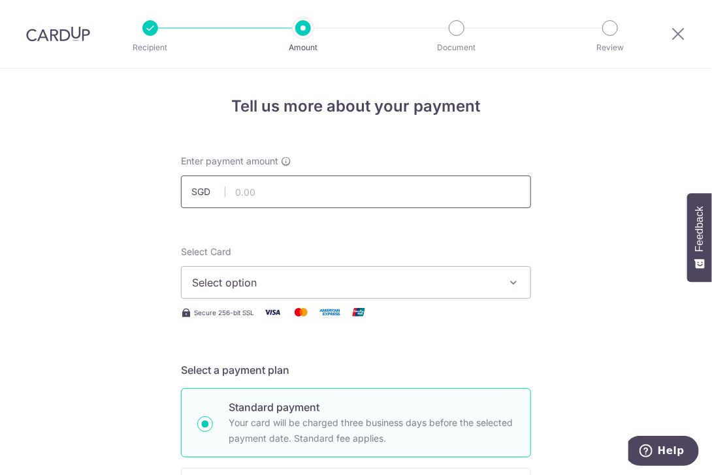
click at [342, 194] on input "text" at bounding box center [356, 192] width 350 height 33
type input "12,000.00"
type input "80120078"
type input "OCBC155"
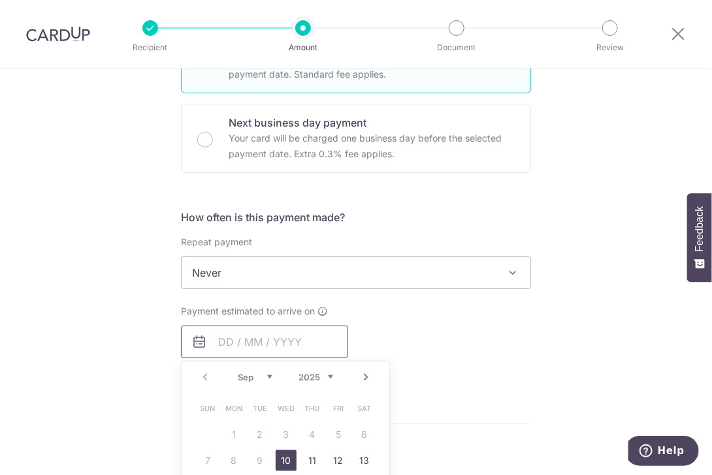
type input "12,000.00"
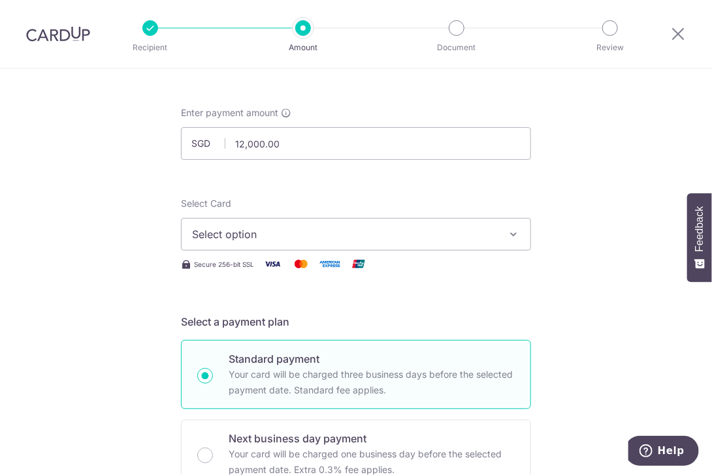
scroll to position [0, 0]
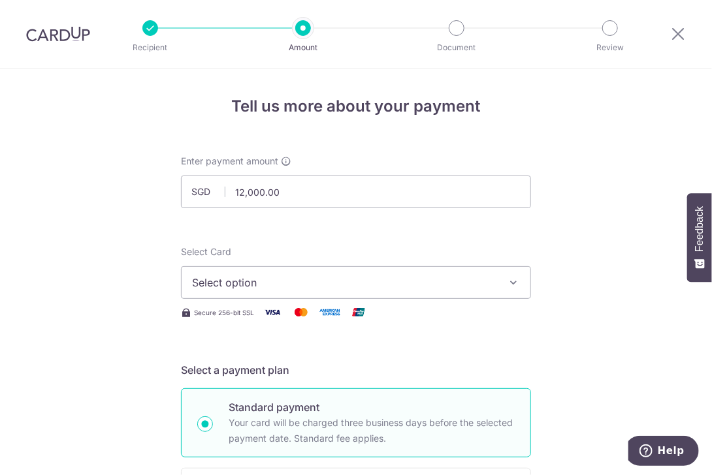
click at [396, 295] on button "Select option" at bounding box center [356, 282] width 350 height 33
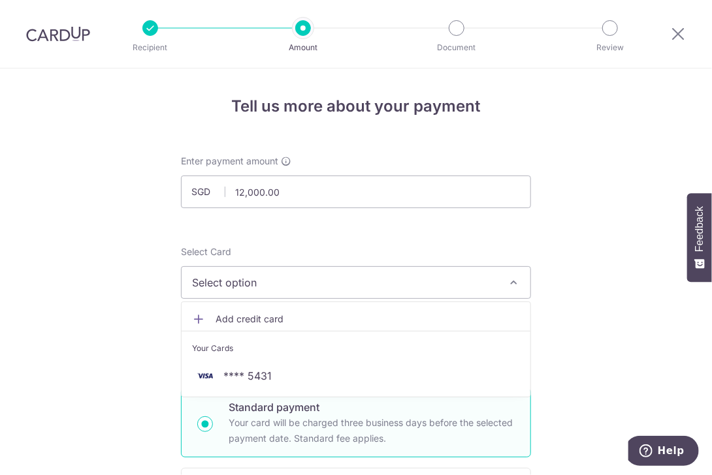
click at [197, 317] on icon at bounding box center [198, 319] width 13 height 13
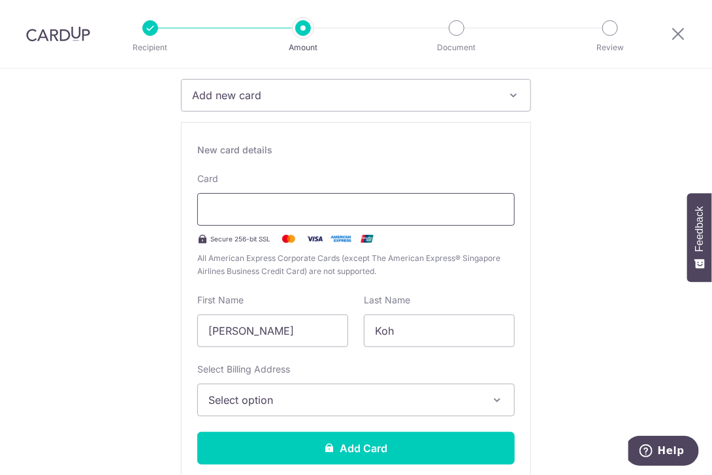
scroll to position [196, 0]
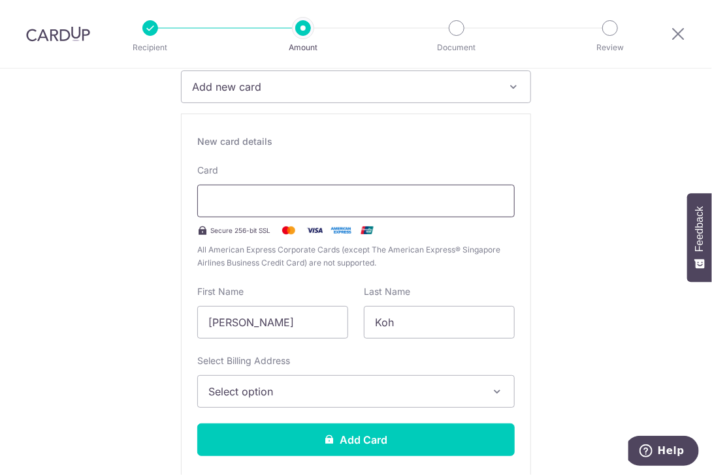
click at [287, 193] on iframe at bounding box center [355, 201] width 295 height 16
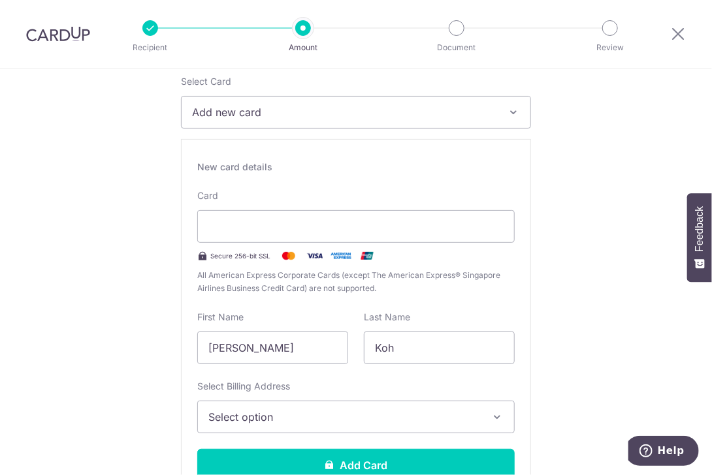
scroll to position [261, 0]
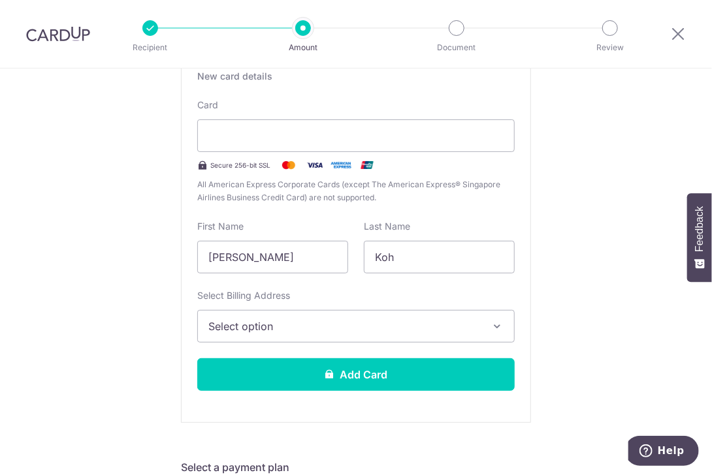
click at [493, 328] on icon "button" at bounding box center [496, 326] width 13 height 13
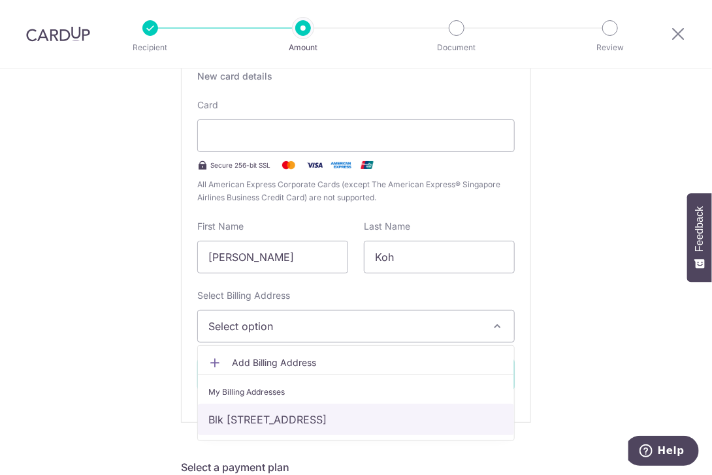
click at [447, 418] on link "Blk 267C Punggol Field , #16-125, Singapore, Singapore, Singapore-823267" at bounding box center [356, 419] width 316 height 31
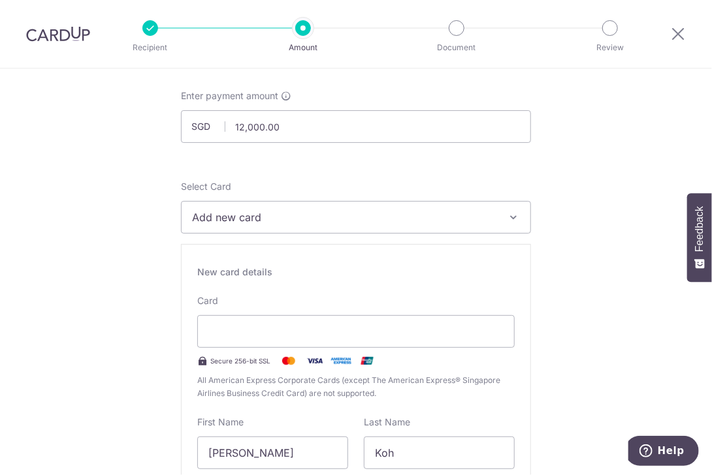
scroll to position [326, 0]
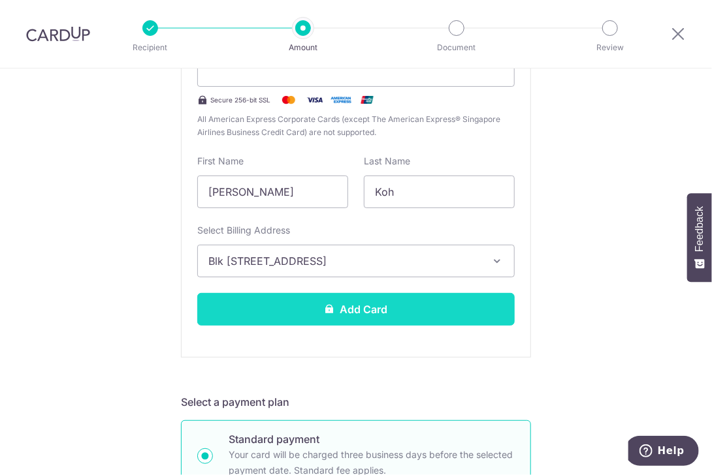
click at [402, 315] on button "Add Card" at bounding box center [355, 309] width 317 height 33
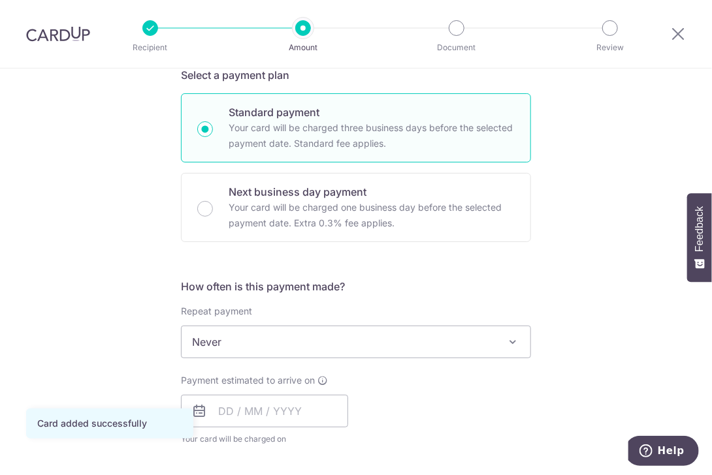
scroll to position [392, 0]
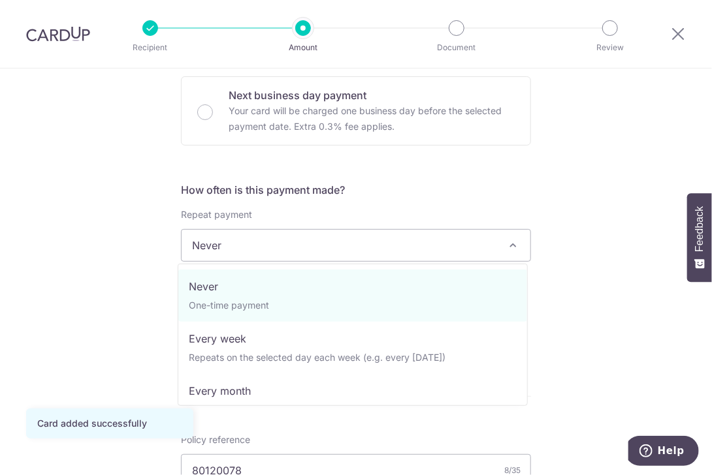
click at [459, 249] on span "Never" at bounding box center [355, 245] width 349 height 31
click at [499, 188] on h5 "How often is this payment made?" at bounding box center [356, 190] width 350 height 16
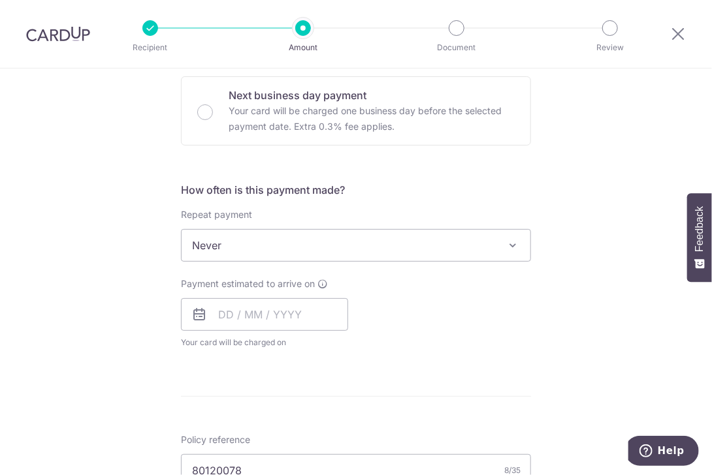
click at [417, 253] on span "Never" at bounding box center [355, 245] width 349 height 31
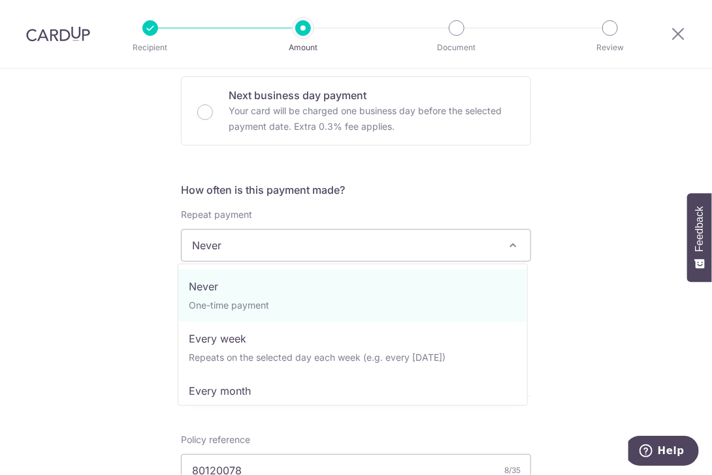
click at [604, 185] on div "Tell us more about your payment Enter payment amount SGD 12,000.00 12000.00 Car…" at bounding box center [356, 267] width 712 height 1181
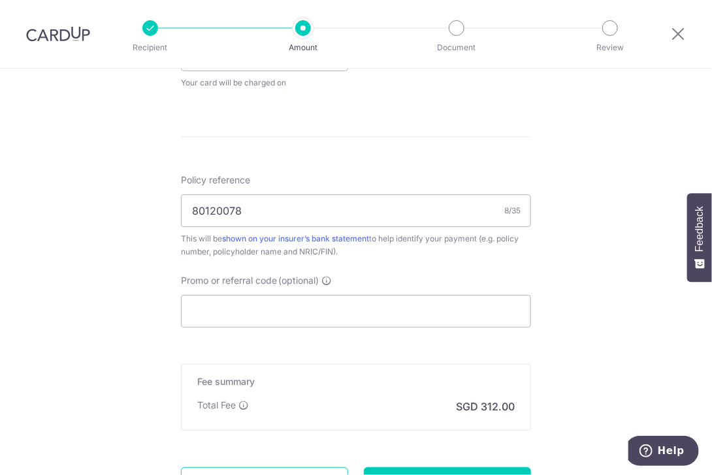
scroll to position [653, 0]
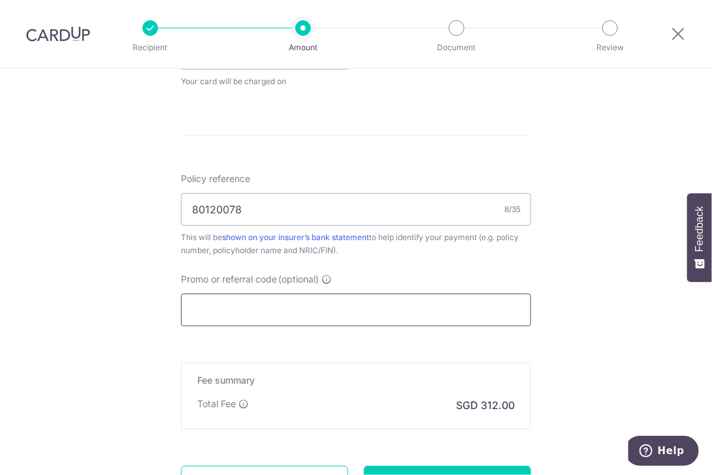
click at [418, 304] on input "Promo or referral code (optional)" at bounding box center [356, 310] width 350 height 33
click at [321, 313] on input "Promo or referral code (optional)" at bounding box center [356, 310] width 350 height 33
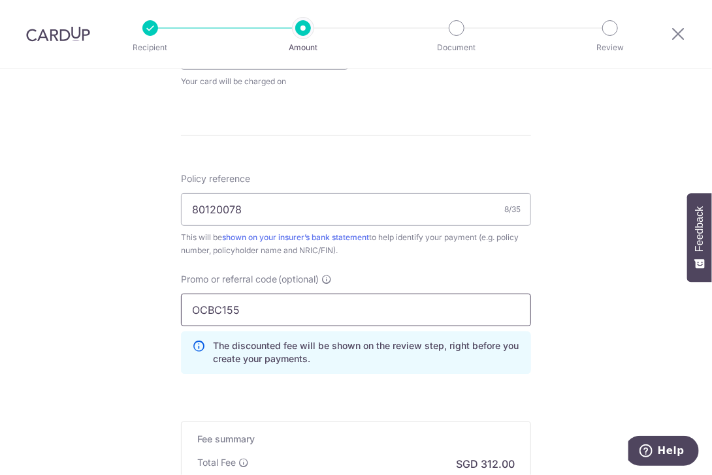
type input "OCBC155"
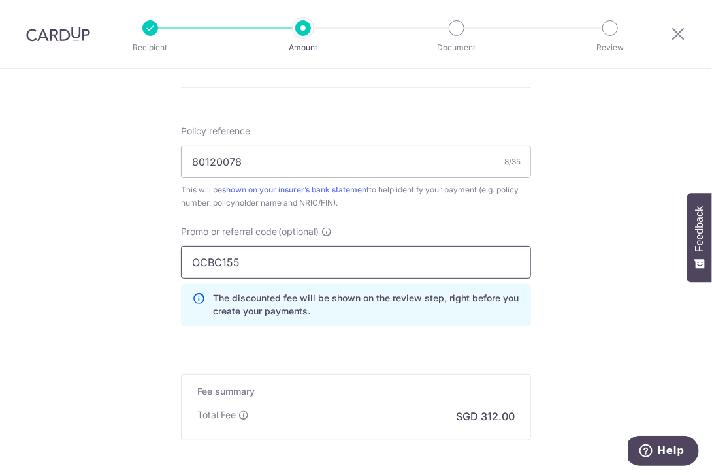
scroll to position [505, 0]
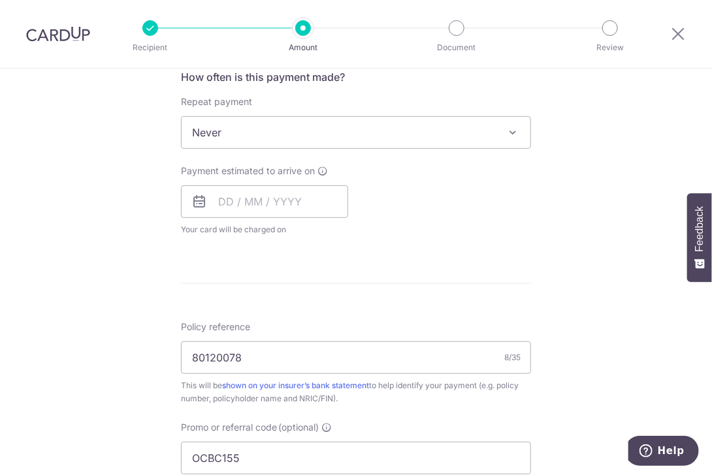
click at [198, 203] on icon at bounding box center [199, 202] width 16 height 16
click at [320, 190] on input "text" at bounding box center [264, 201] width 167 height 33
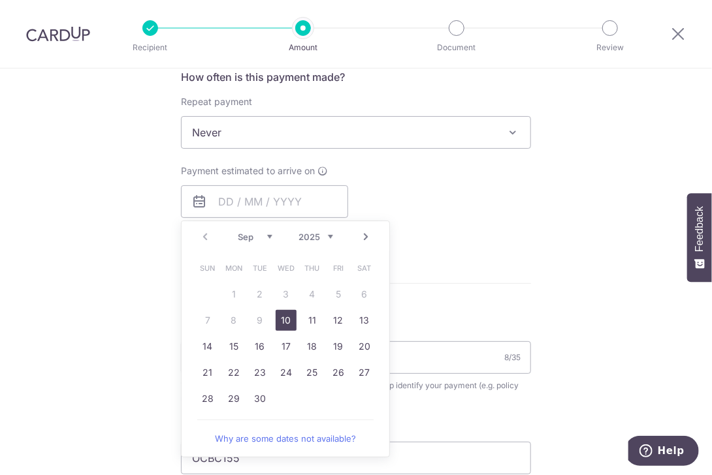
click at [281, 315] on link "10" at bounding box center [285, 320] width 21 height 21
type input "10/09/2025"
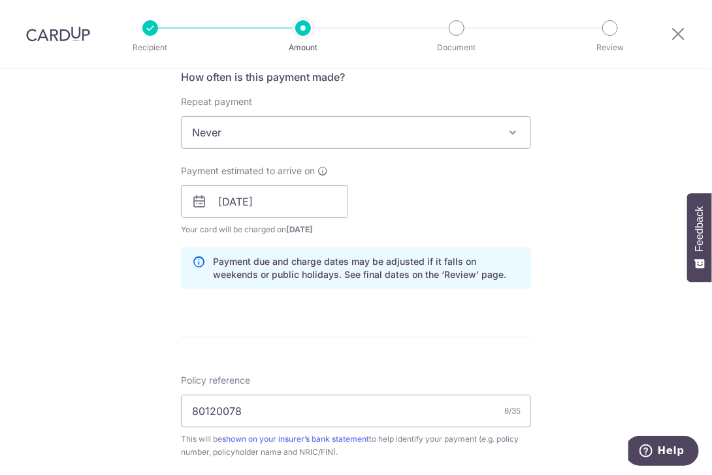
click at [456, 206] on div "Payment estimated to arrive on 10/09/2025 Prev Next Sep Oct Nov Dec 2025 2026 2…" at bounding box center [356, 201] width 366 height 72
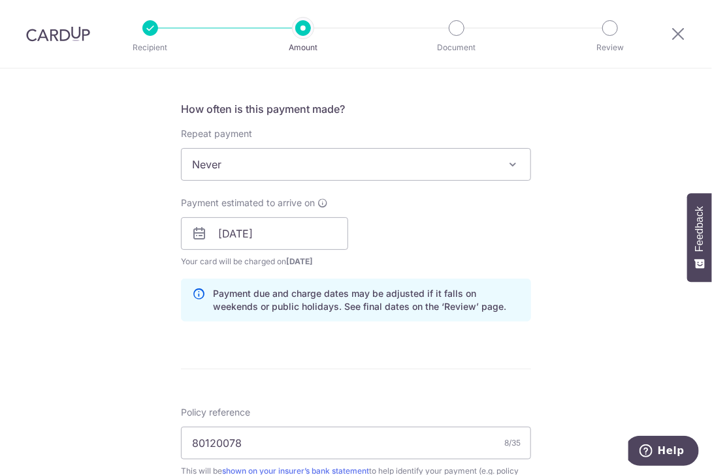
scroll to position [558, 0]
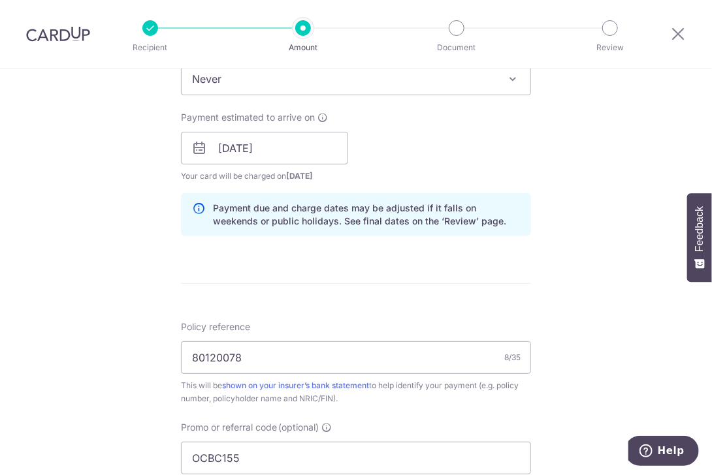
click at [195, 143] on icon at bounding box center [199, 148] width 16 height 16
click at [193, 153] on icon at bounding box center [199, 148] width 16 height 16
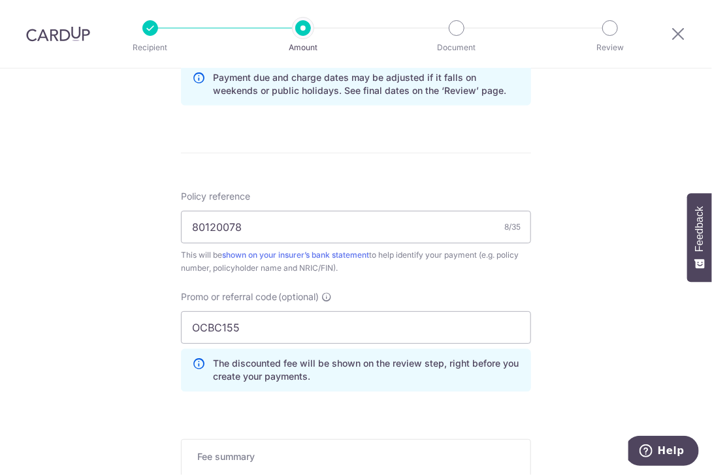
scroll to position [885, 0]
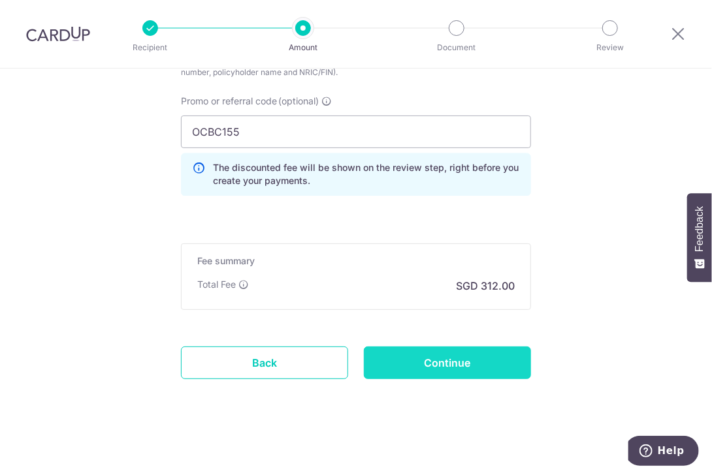
click at [465, 357] on input "Continue" at bounding box center [447, 363] width 167 height 33
type input "Create Schedule"
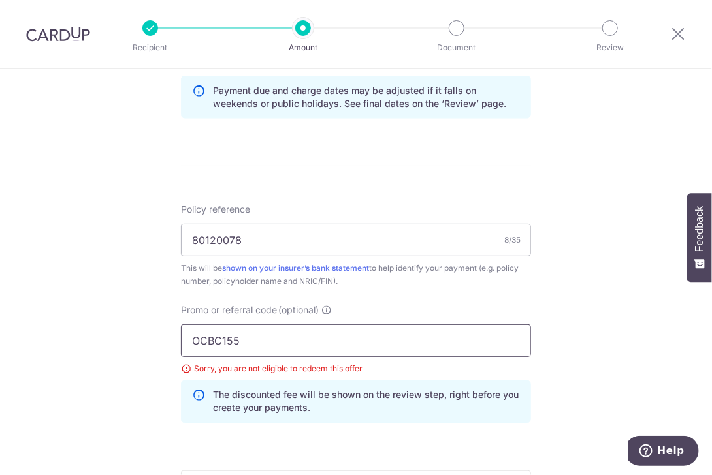
scroll to position [707, 0]
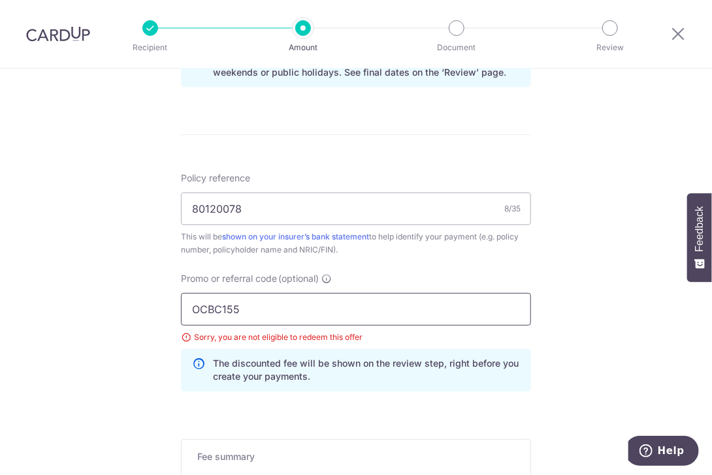
click at [300, 309] on input "OCBC155" at bounding box center [356, 309] width 350 height 33
type input "OCBC18"
click at [593, 287] on div "Tell us more about your payment Enter payment amount SGD 12,000.00 12000.00 Sel…" at bounding box center [356, 18] width 712 height 1312
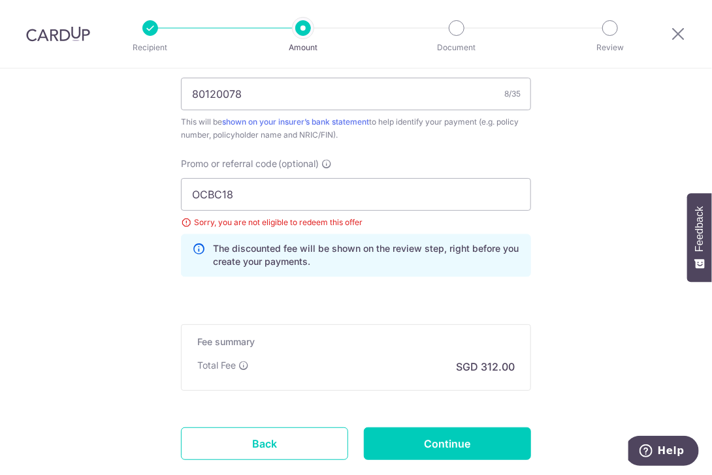
scroll to position [903, 0]
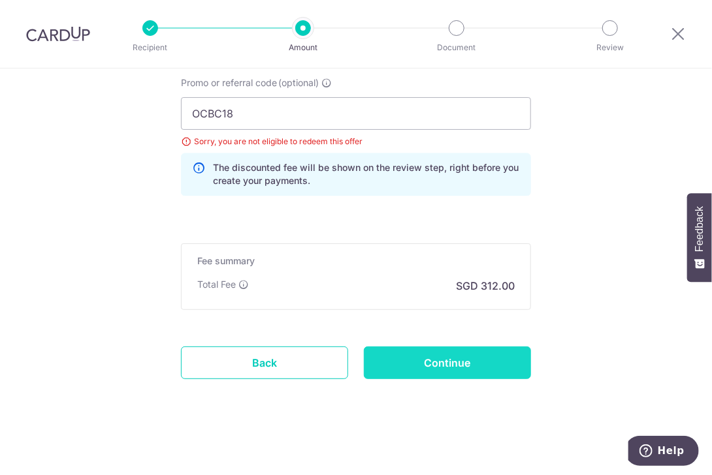
click at [495, 376] on input "Continue" at bounding box center [447, 363] width 167 height 33
type input "Update Schedule"
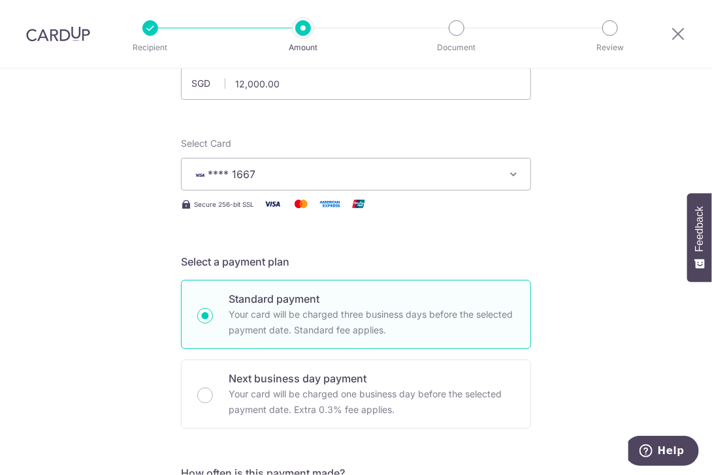
scroll to position [54, 0]
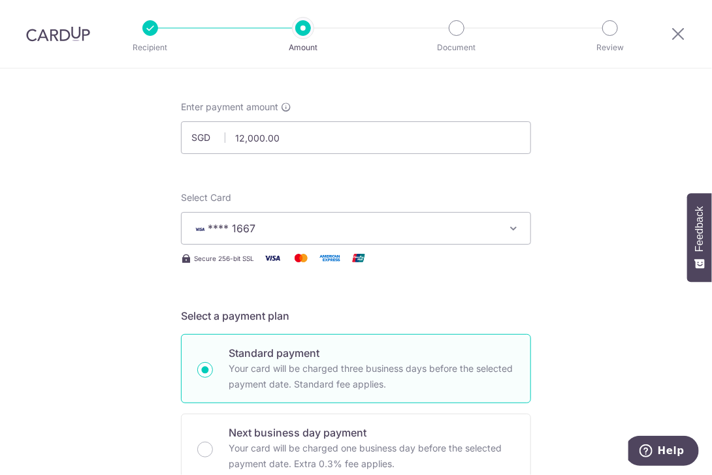
click at [502, 218] on button "**** 1667" at bounding box center [356, 228] width 350 height 33
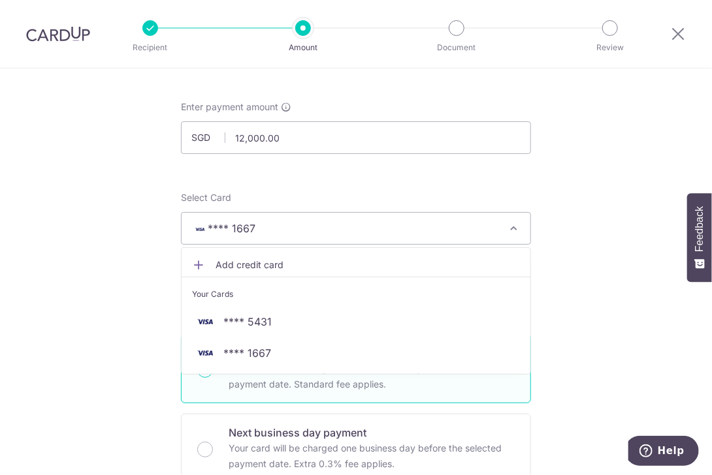
click at [502, 218] on button "**** 1667" at bounding box center [356, 228] width 350 height 33
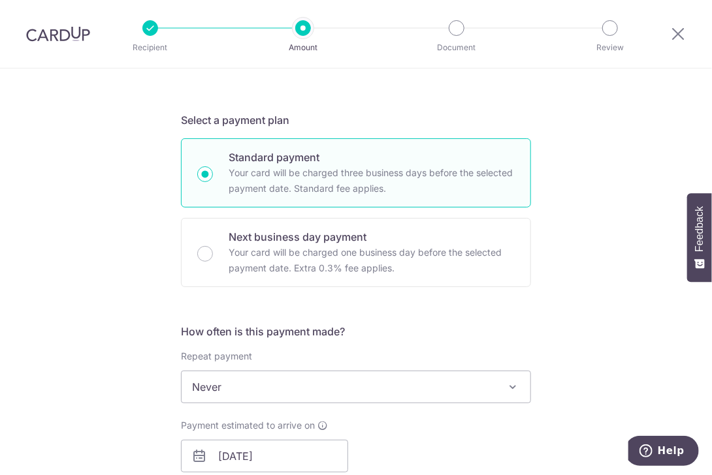
scroll to position [446, 0]
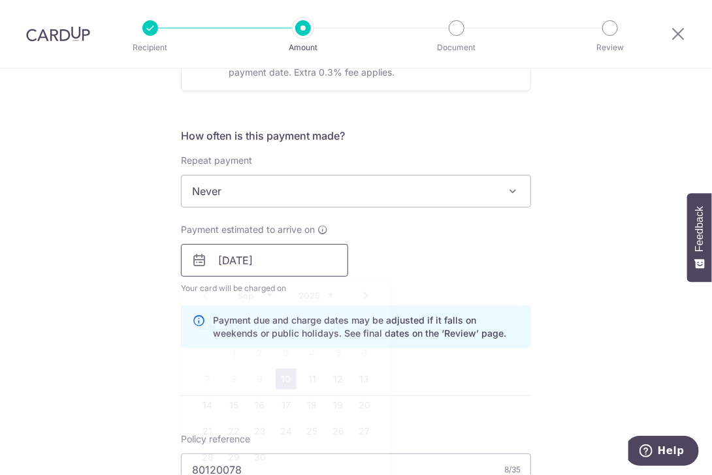
click at [185, 266] on input "[DATE]" at bounding box center [264, 260] width 167 height 33
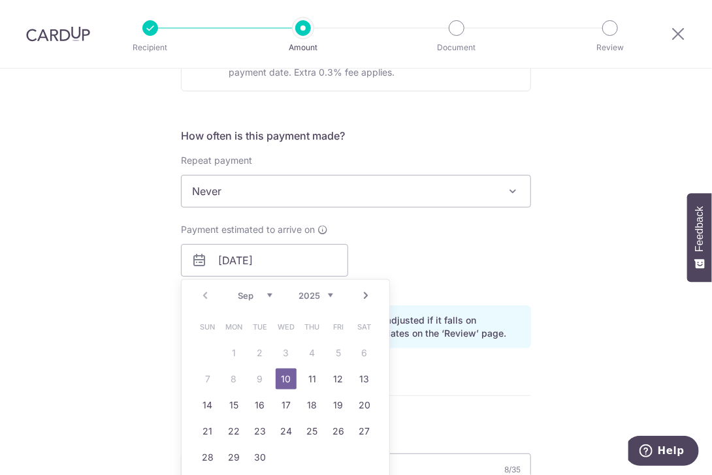
click at [366, 296] on link "Next" at bounding box center [366, 296] width 16 height 16
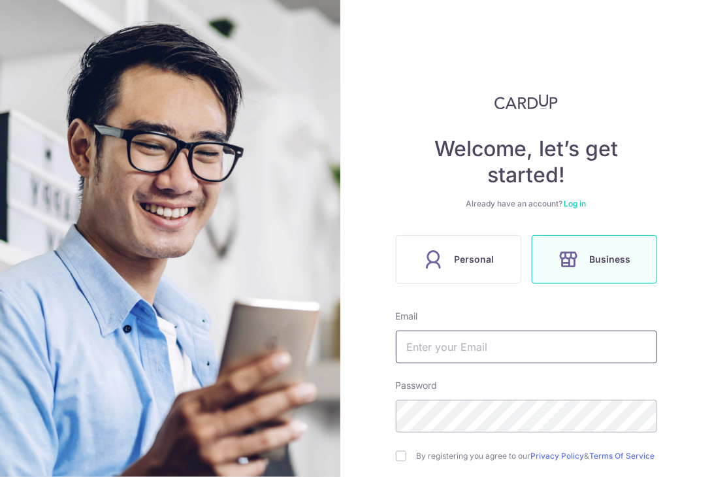
type input "[EMAIL_ADDRESS][DOMAIN_NAME]"
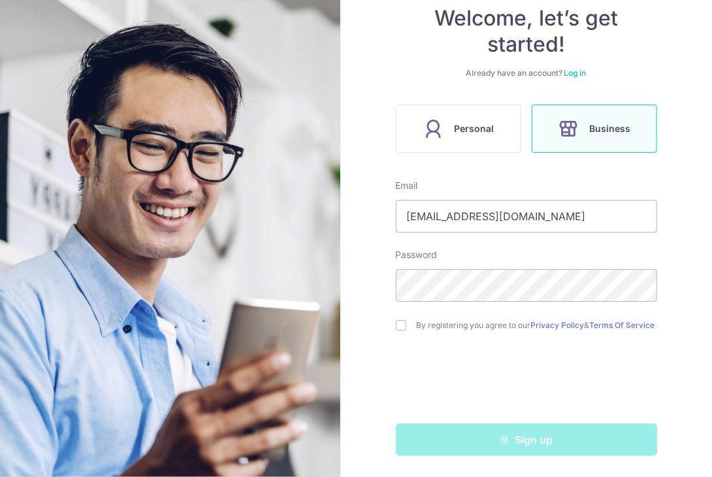
click at [505, 447] on div "Sign up" at bounding box center [526, 439] width 277 height 33
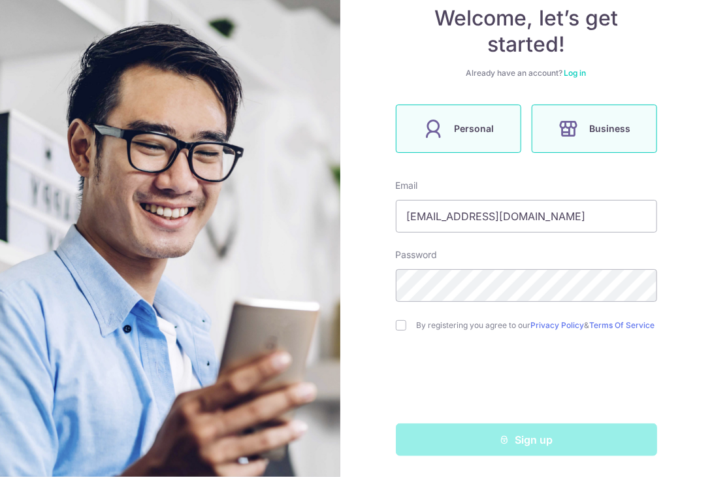
click at [473, 133] on span "Personal" at bounding box center [474, 129] width 40 height 16
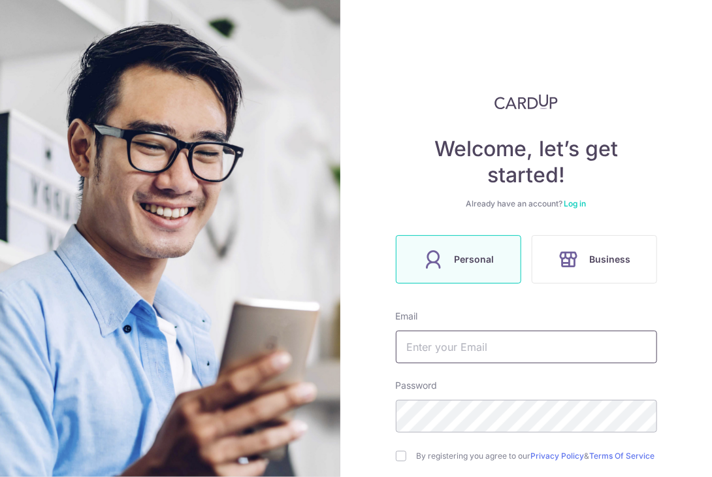
click at [510, 351] on input "text" at bounding box center [526, 346] width 261 height 33
type input "[EMAIL_ADDRESS][DOMAIN_NAME]"
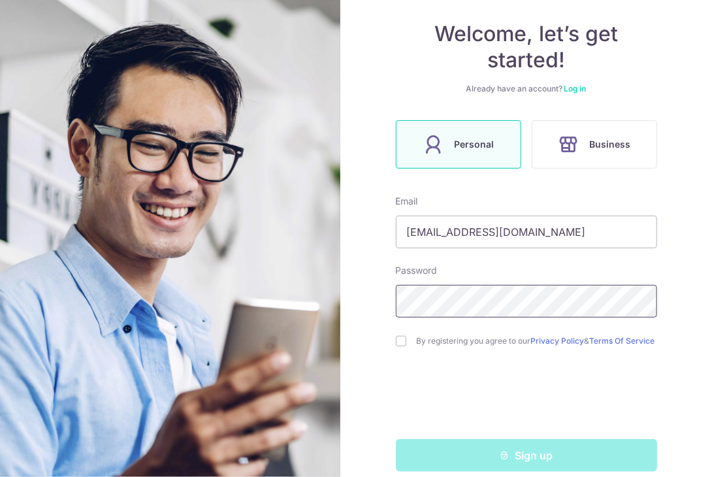
scroll to position [131, 0]
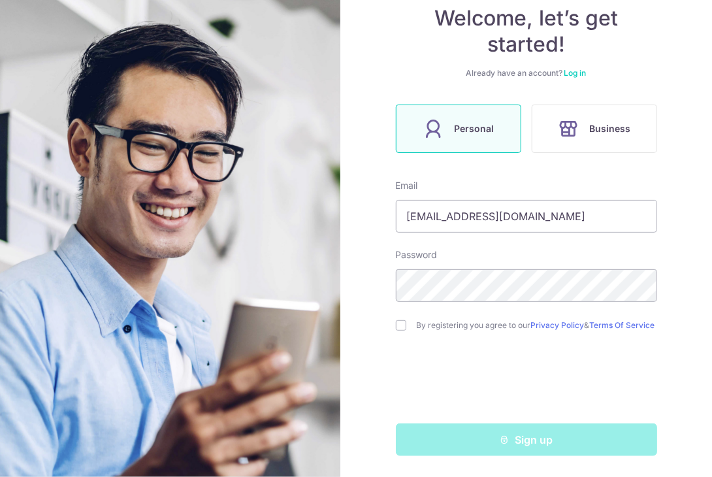
click at [571, 450] on div "Sign up" at bounding box center [526, 439] width 277 height 33
drag, startPoint x: 571, startPoint y: 450, endPoint x: 682, endPoint y: 353, distance: 147.1
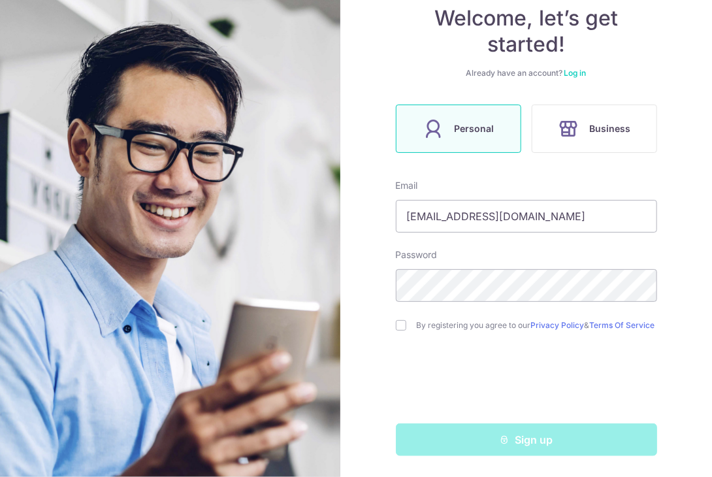
click at [682, 353] on div "Welcome, let’s get started! Already have an account? Log in Personal Business E…" at bounding box center [525, 238] width 371 height 477
click at [377, 396] on div "Welcome, let’s get started! Already have an account? Log in Personal Business E…" at bounding box center [525, 238] width 371 height 477
click at [520, 443] on div "Sign up" at bounding box center [526, 439] width 277 height 33
click at [400, 330] on input "checkbox" at bounding box center [401, 325] width 10 height 10
checkbox input "true"
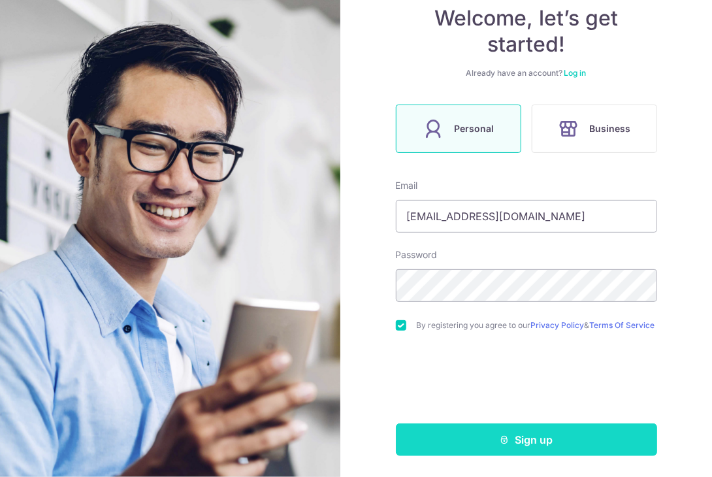
click at [499, 445] on icon "submit" at bounding box center [504, 439] width 10 height 10
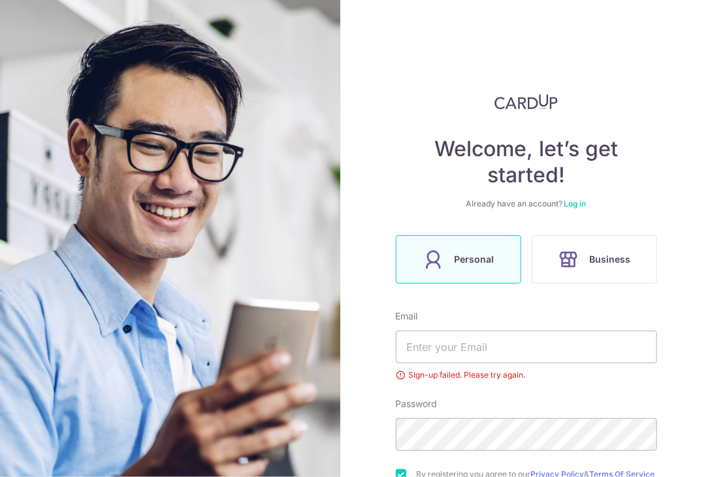
scroll to position [153, 0]
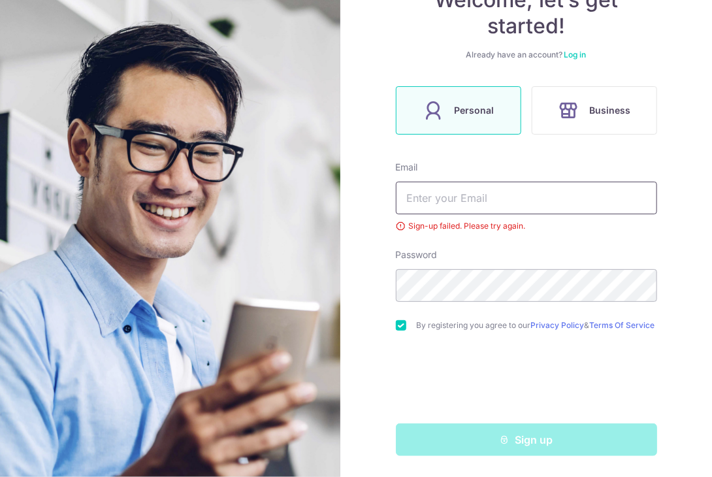
click at [509, 198] on input "text" at bounding box center [526, 197] width 261 height 33
type input "[EMAIL_ADDRESS][DOMAIN_NAME]"
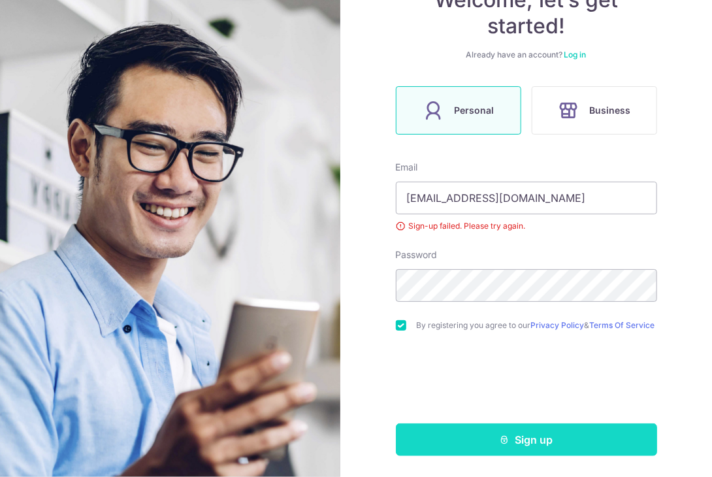
click at [507, 434] on button "Sign up" at bounding box center [526, 439] width 261 height 33
